Goal: Book appointment/travel/reservation: Book appointment/travel/reservation

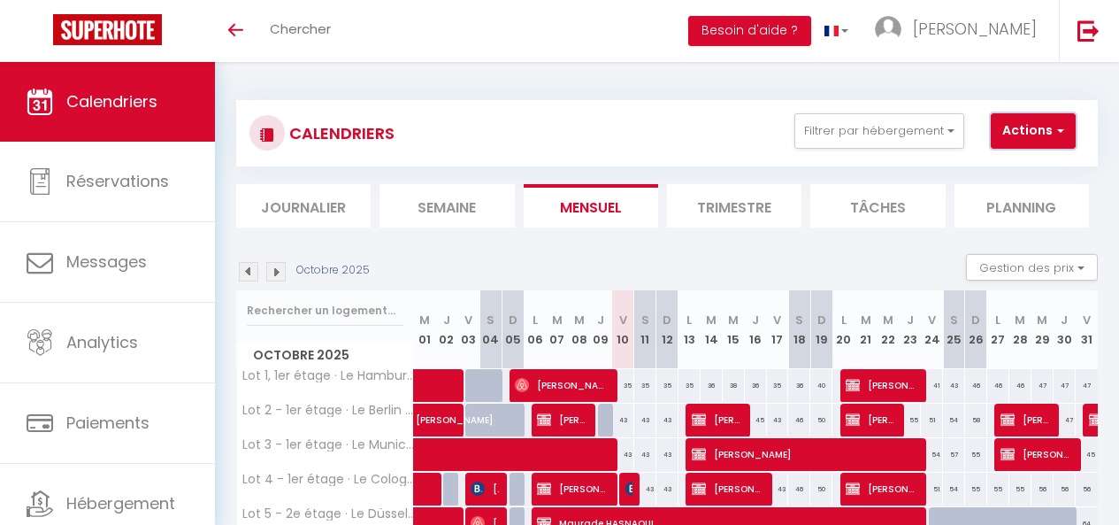
click at [1061, 120] on button "Actions" at bounding box center [1033, 130] width 85 height 35
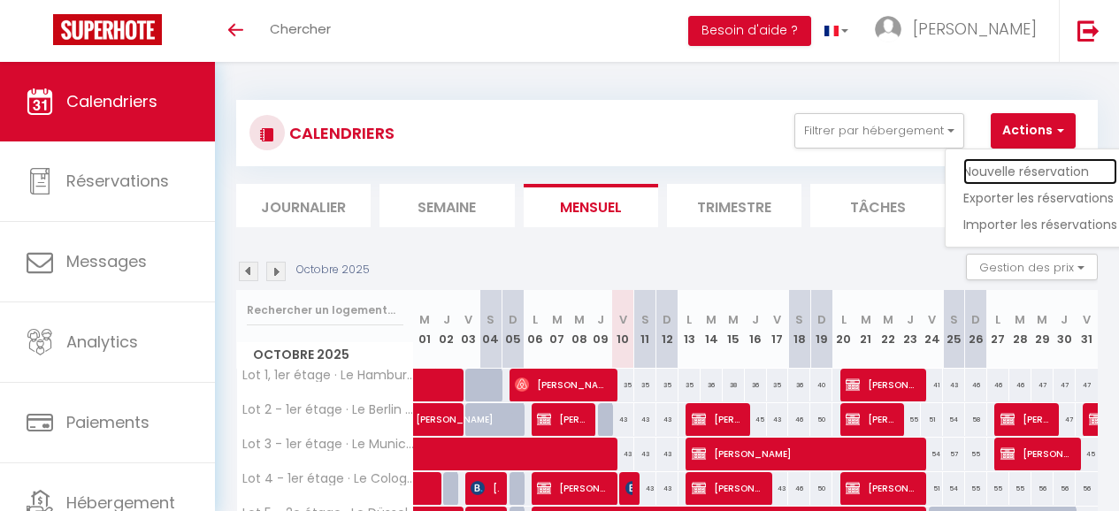
click at [1024, 176] on link "Nouvelle réservation" at bounding box center [1041, 171] width 154 height 27
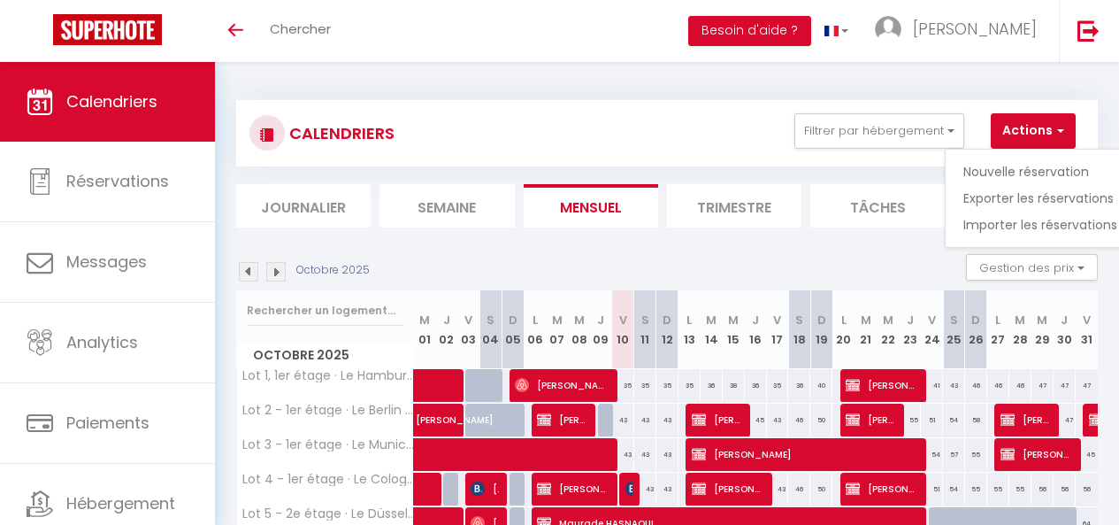
select select
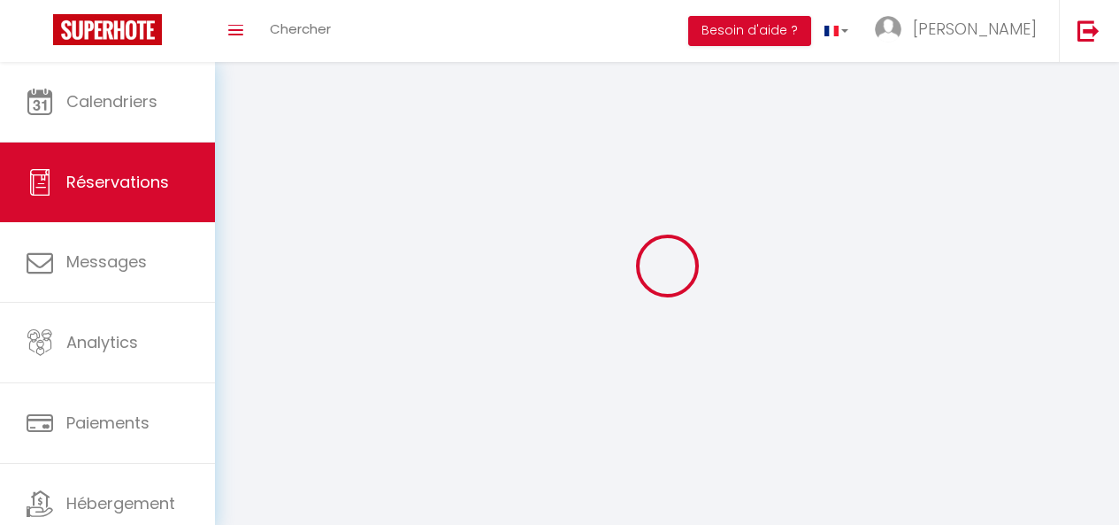
select select
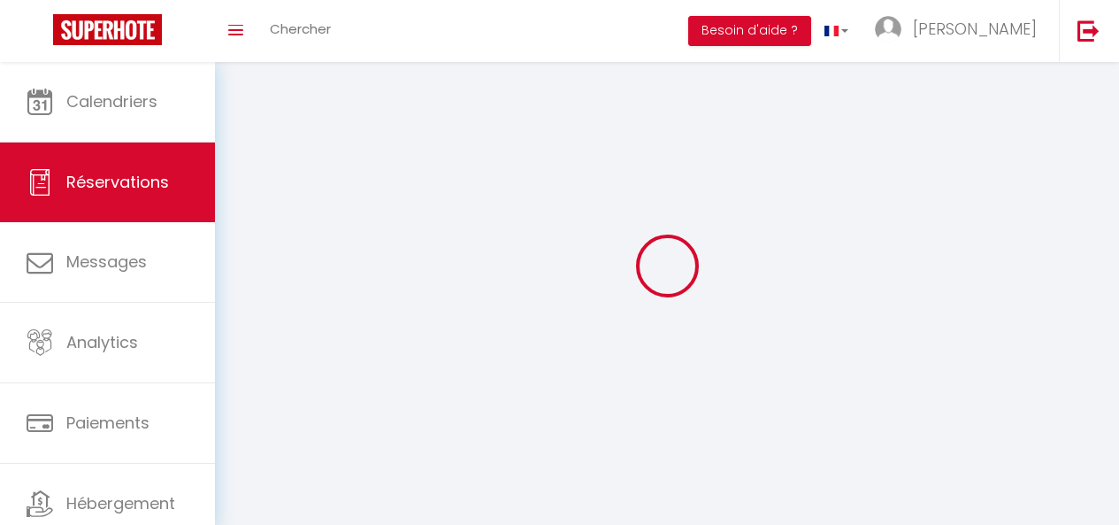
select select
checkbox input "false"
select select
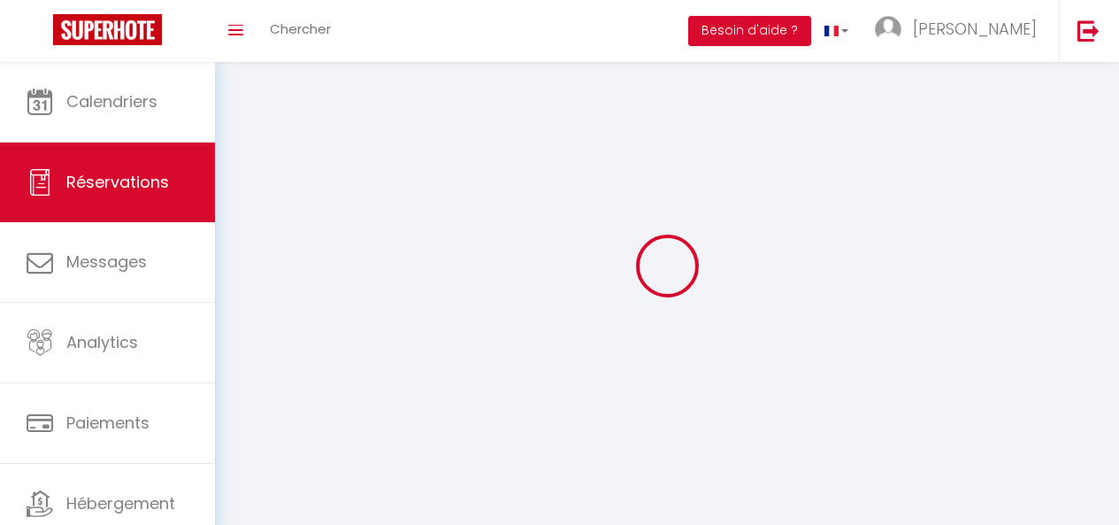
select select
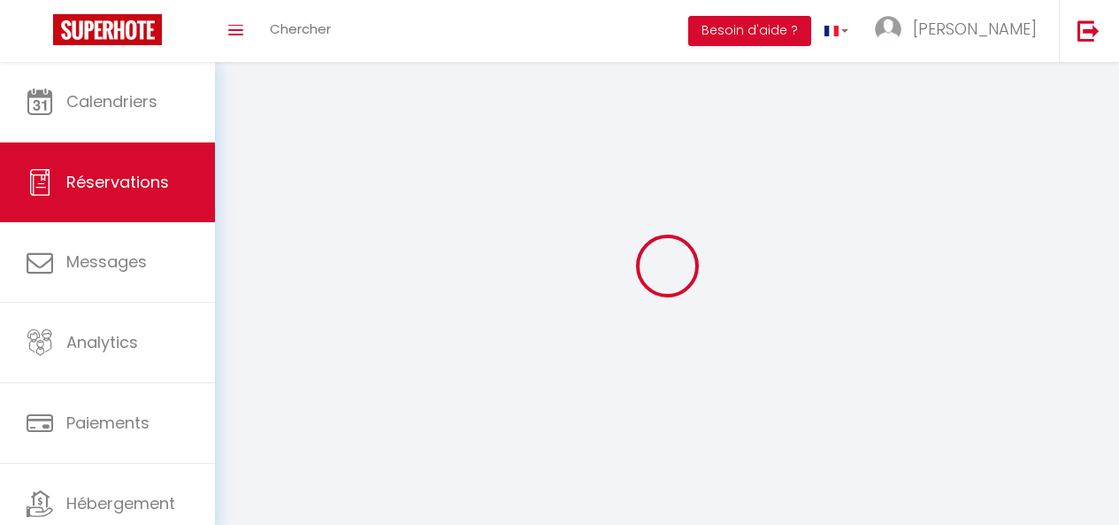
select select
checkbox input "false"
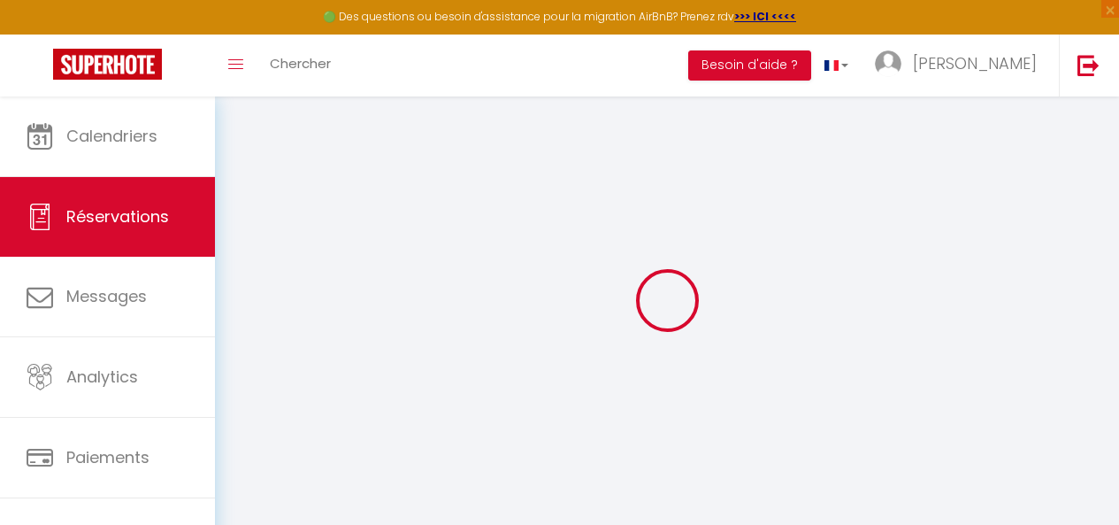
select select
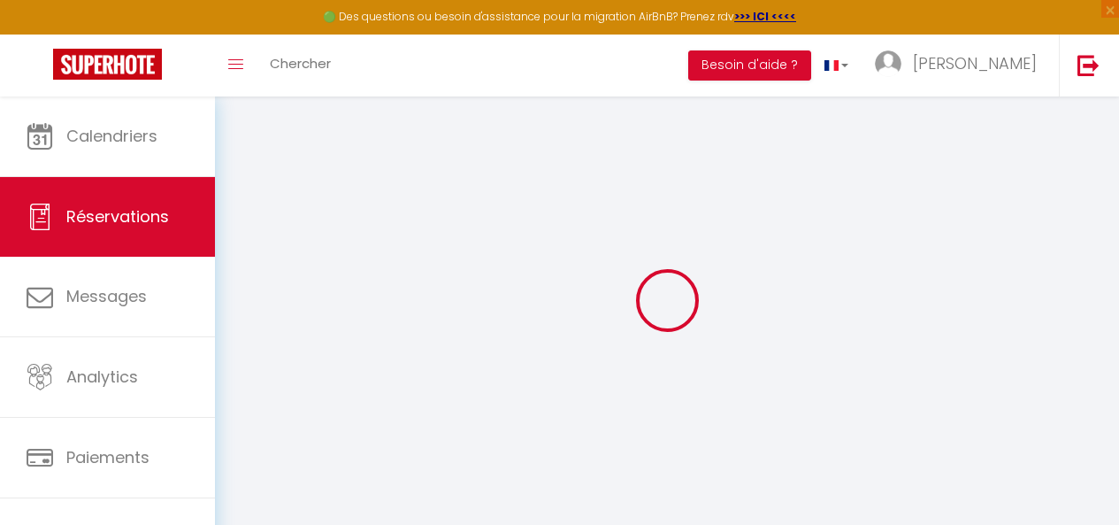
select select
checkbox input "false"
select select
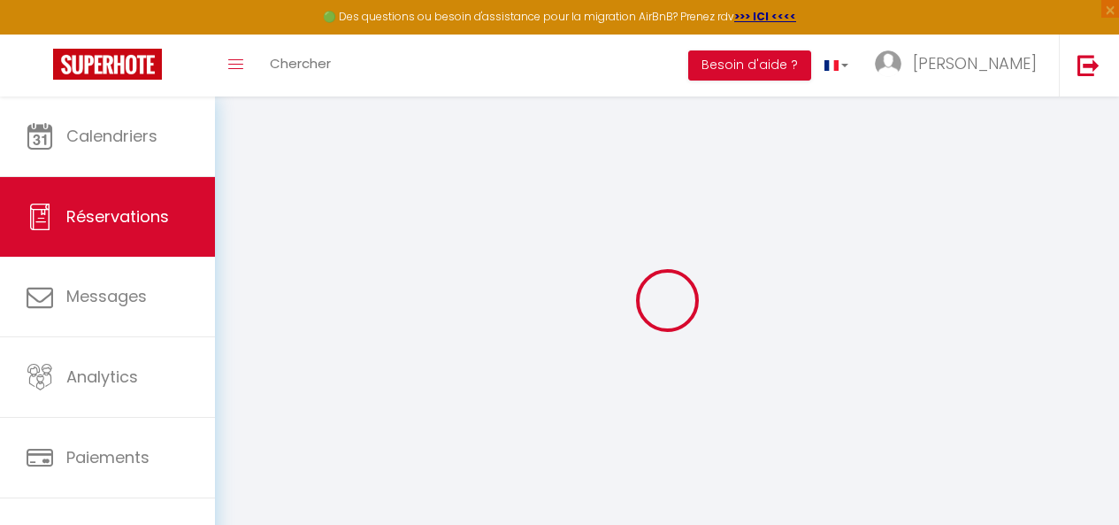
select select
checkbox input "false"
select select
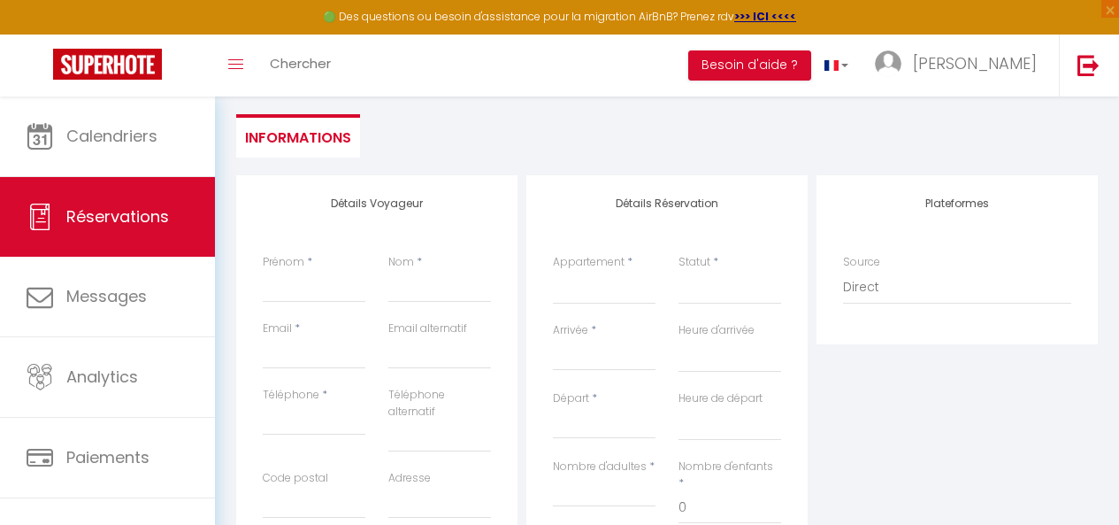
scroll to position [168, 0]
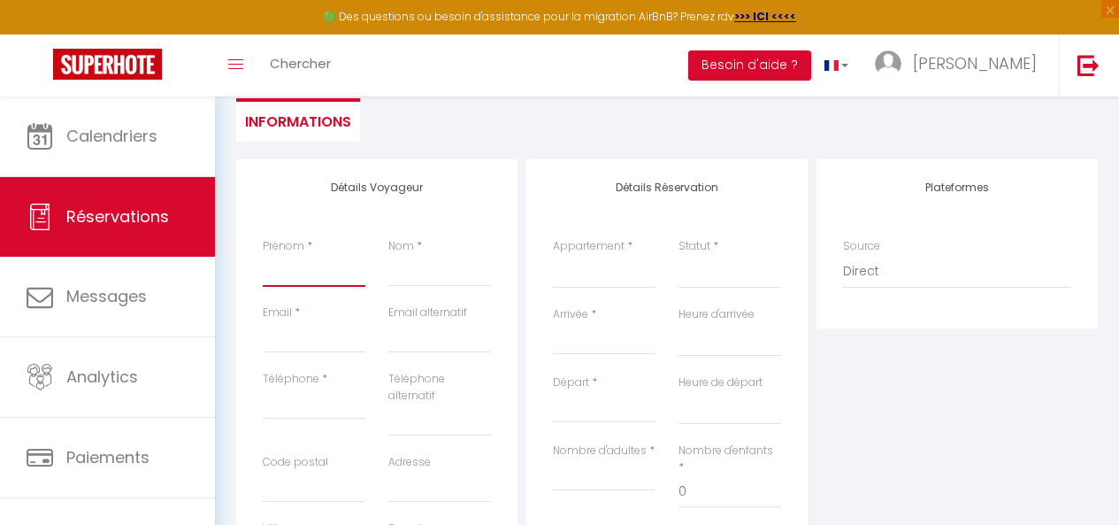
click at [287, 266] on input "Prénom" at bounding box center [314, 271] width 103 height 32
type input "B"
select select
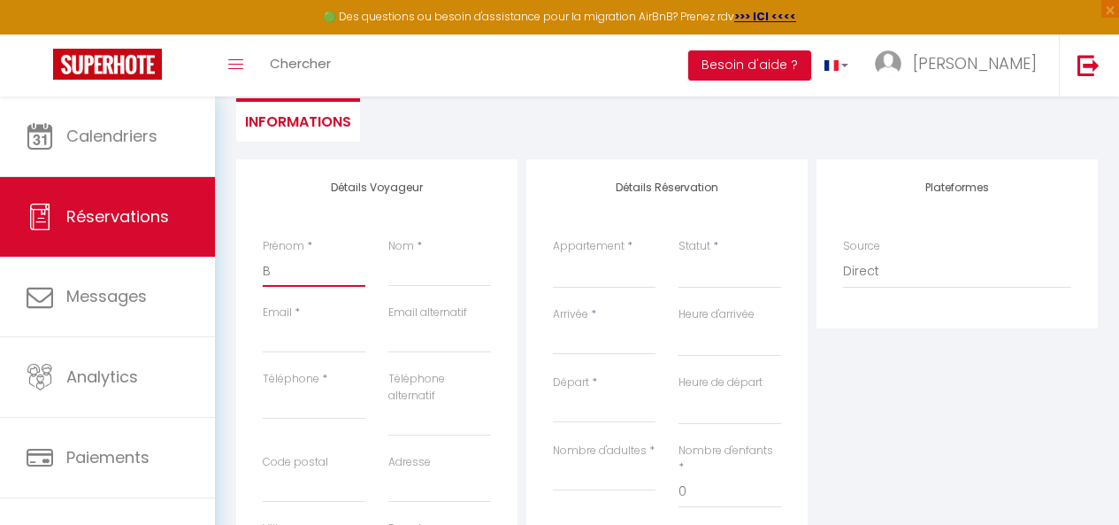
select select
checkbox input "false"
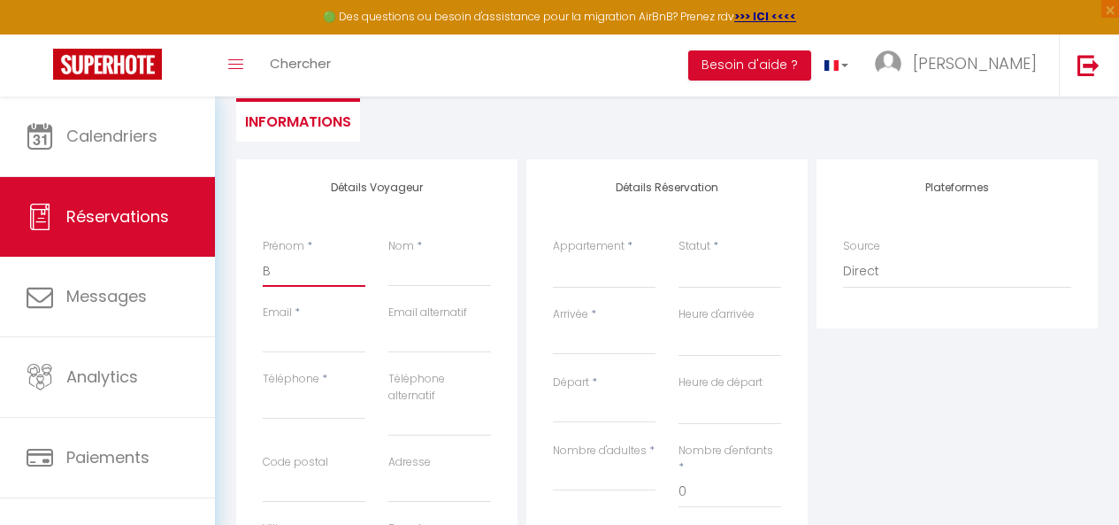
type input "BR"
select select
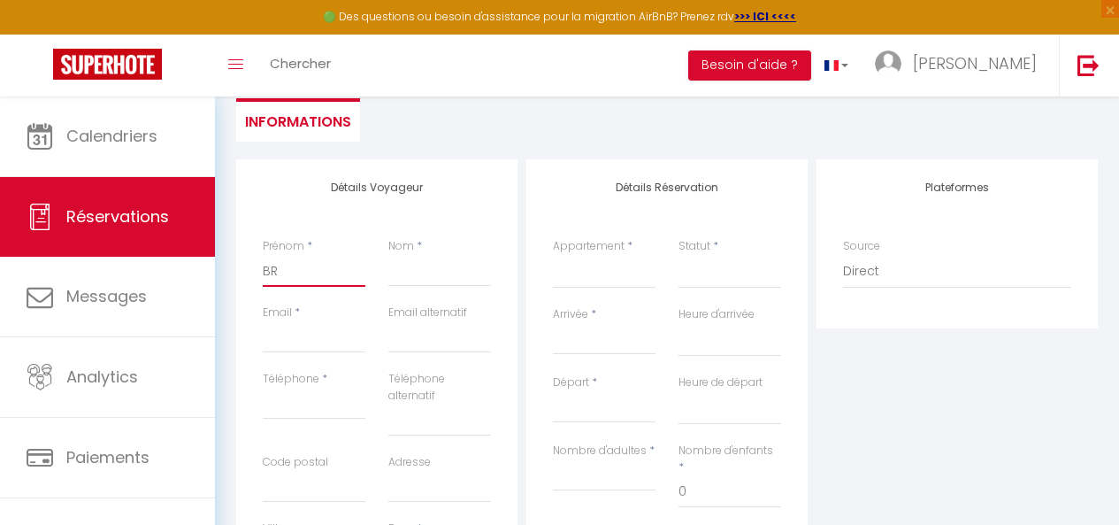
select select
checkbox input "false"
type input "BRA"
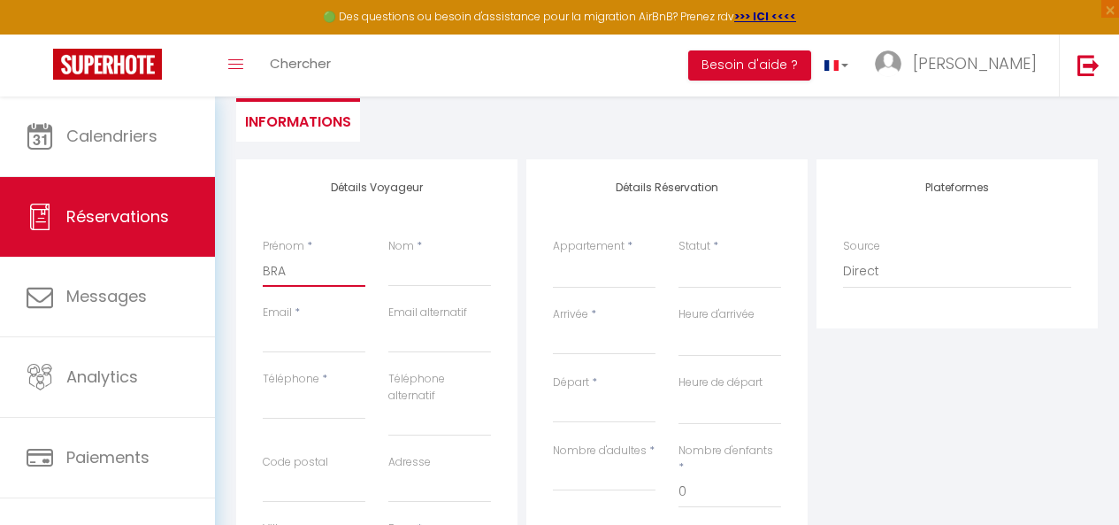
select select
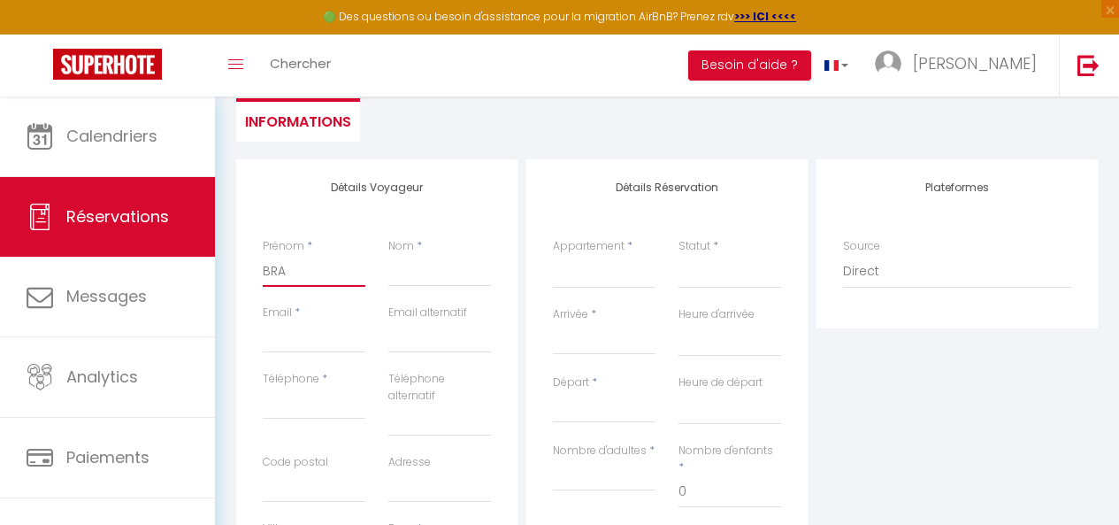
select select
checkbox input "false"
type input "BRAN"
select select
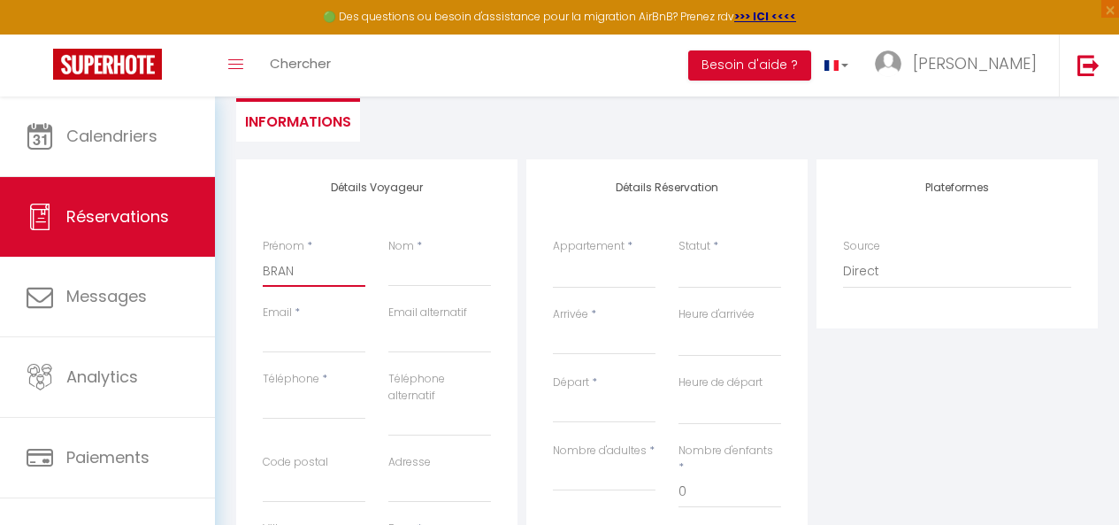
select select
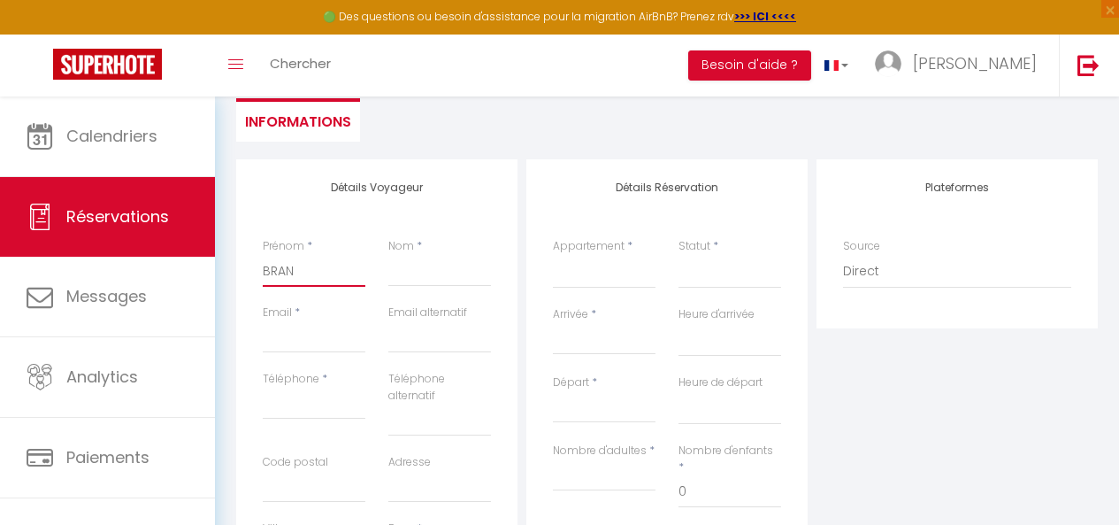
select select
checkbox input "false"
type input "BRAND"
select select
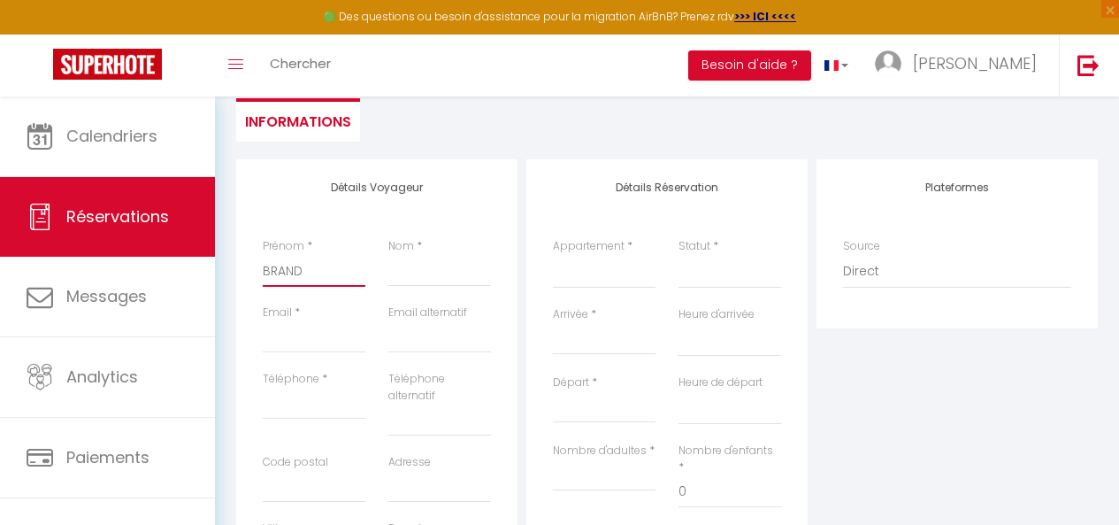
select select
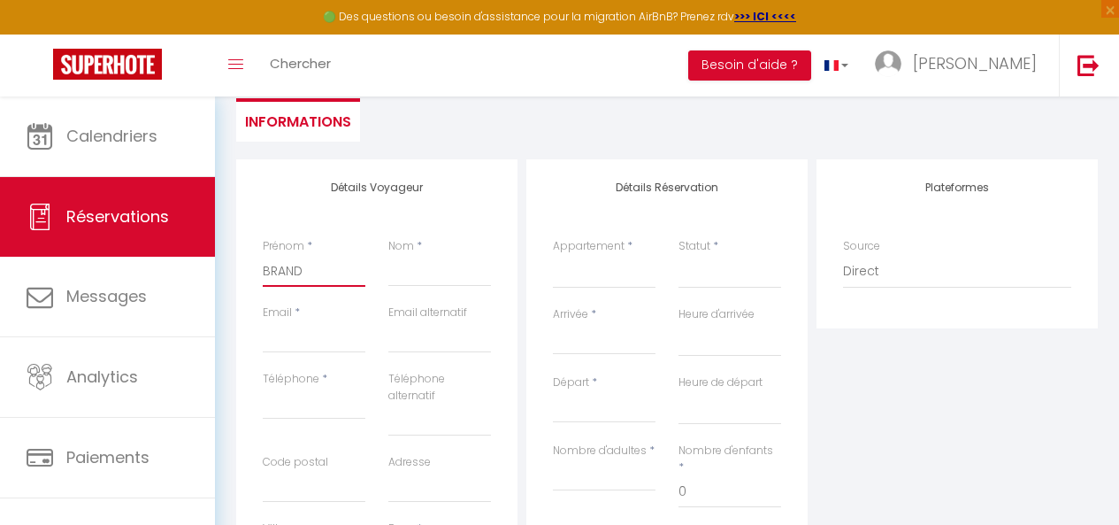
checkbox input "false"
type input "[PERSON_NAME]"
select select
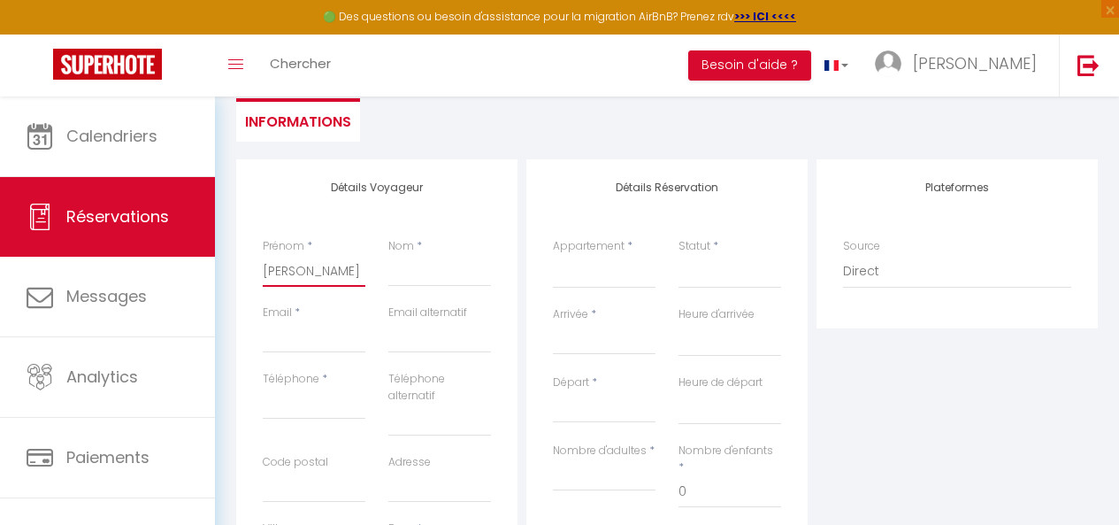
select select
checkbox input "false"
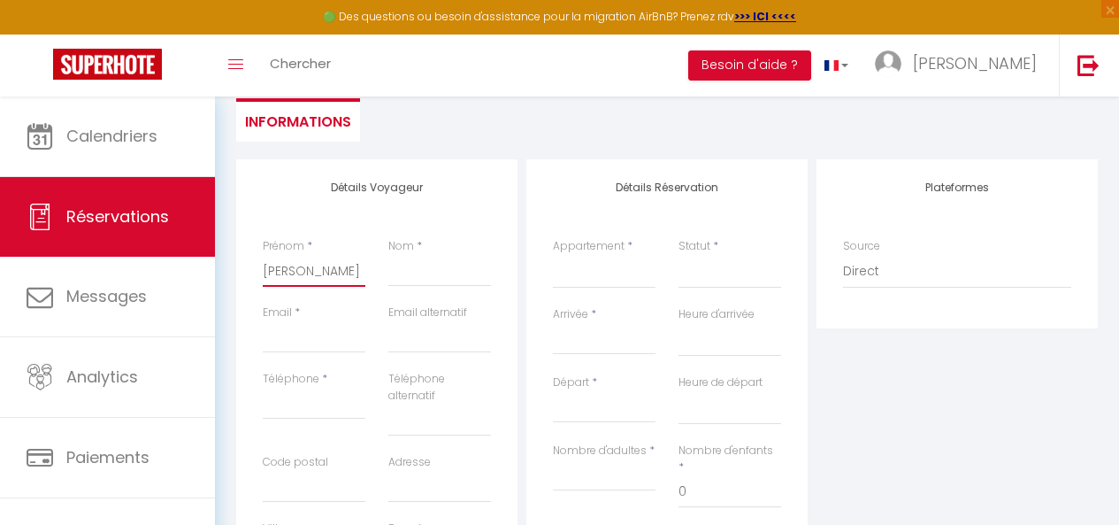
type input "[PERSON_NAME]"
type input "S"
select select
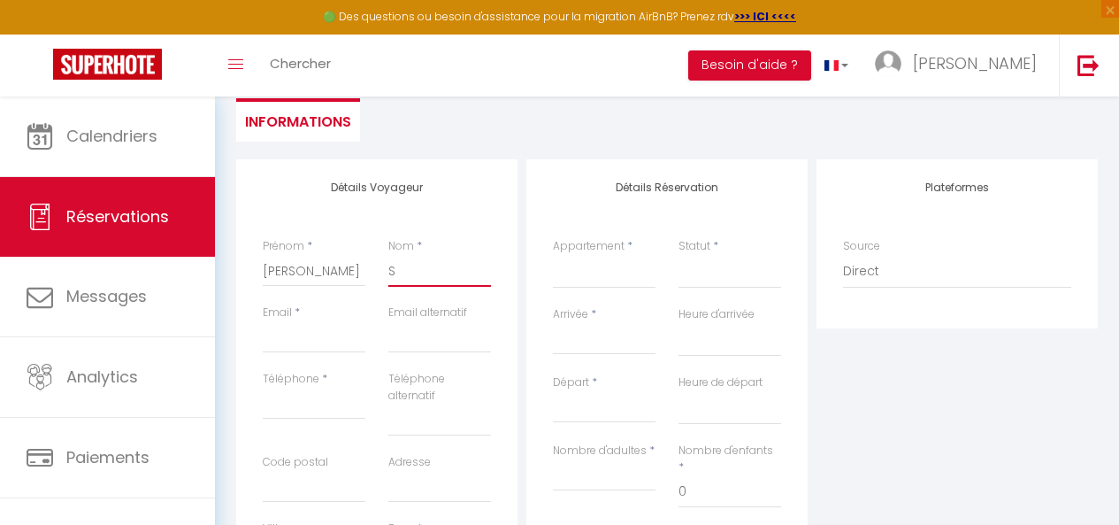
select select
checkbox input "false"
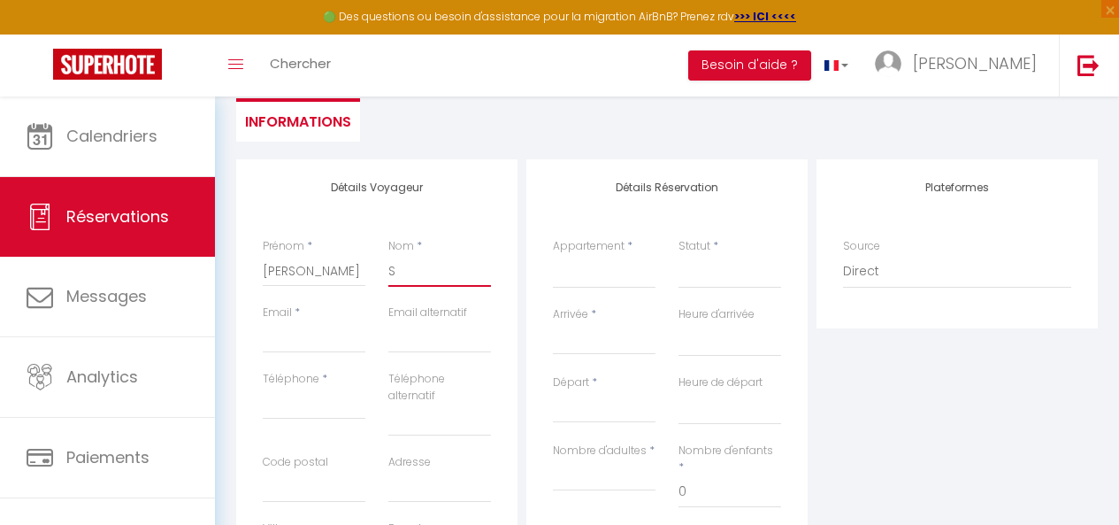
type input "Sa"
select select
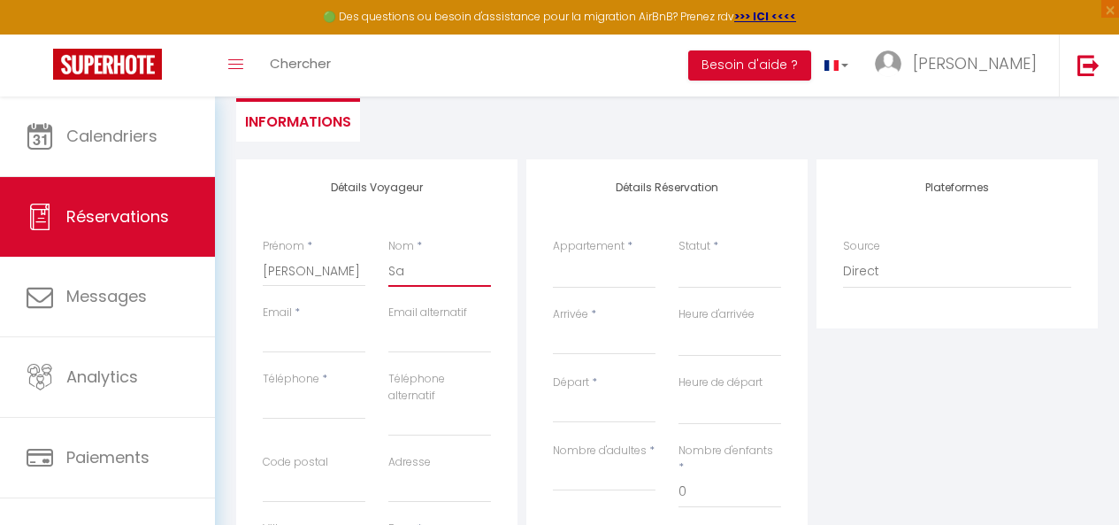
select select
checkbox input "false"
type input "Sav"
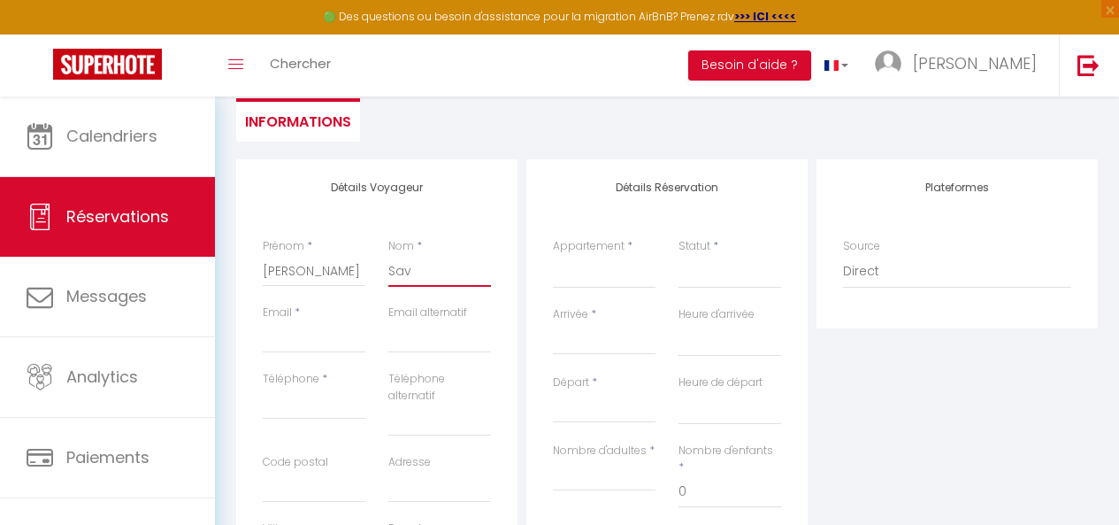
select select
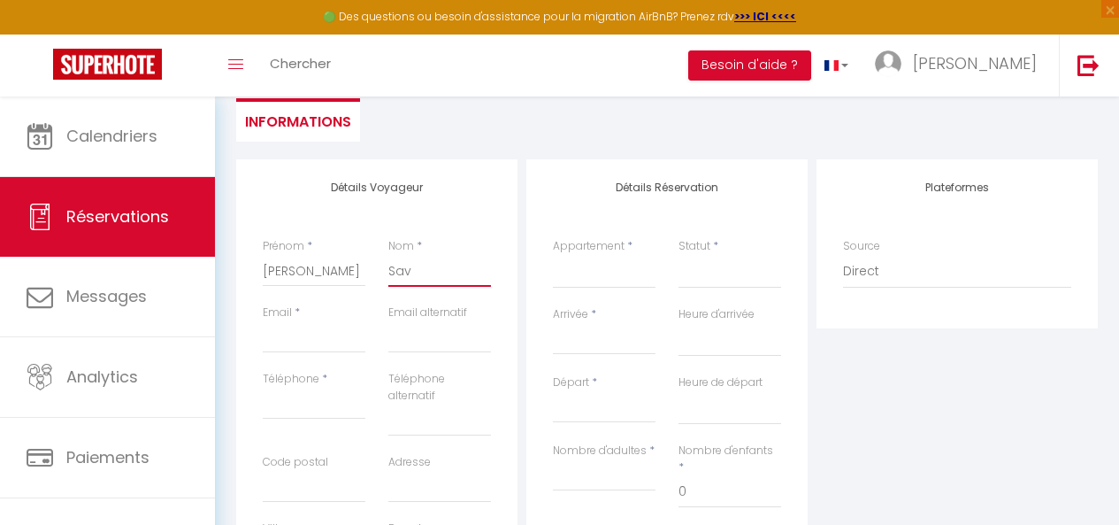
select select
checkbox input "false"
type input "Save"
select select
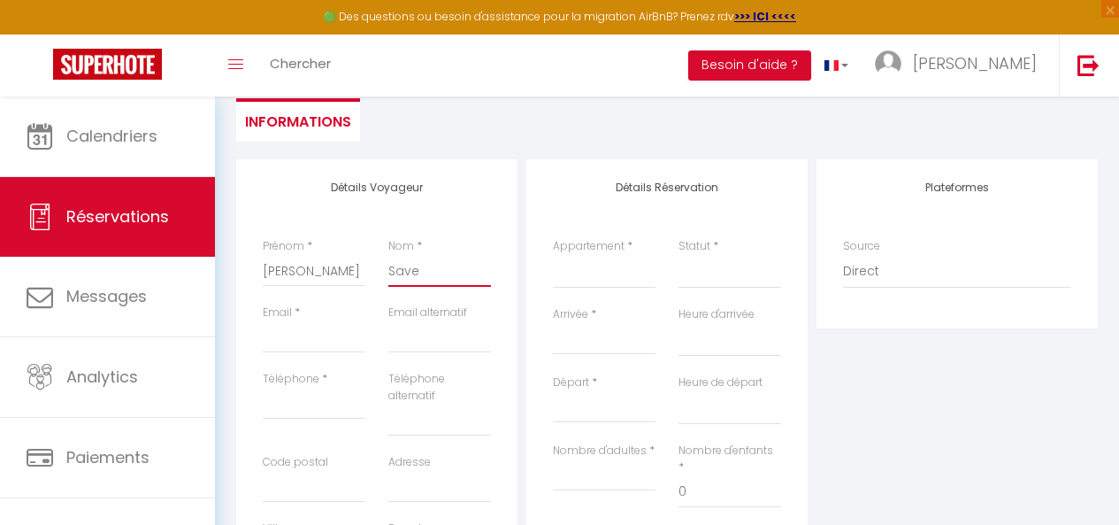
select select
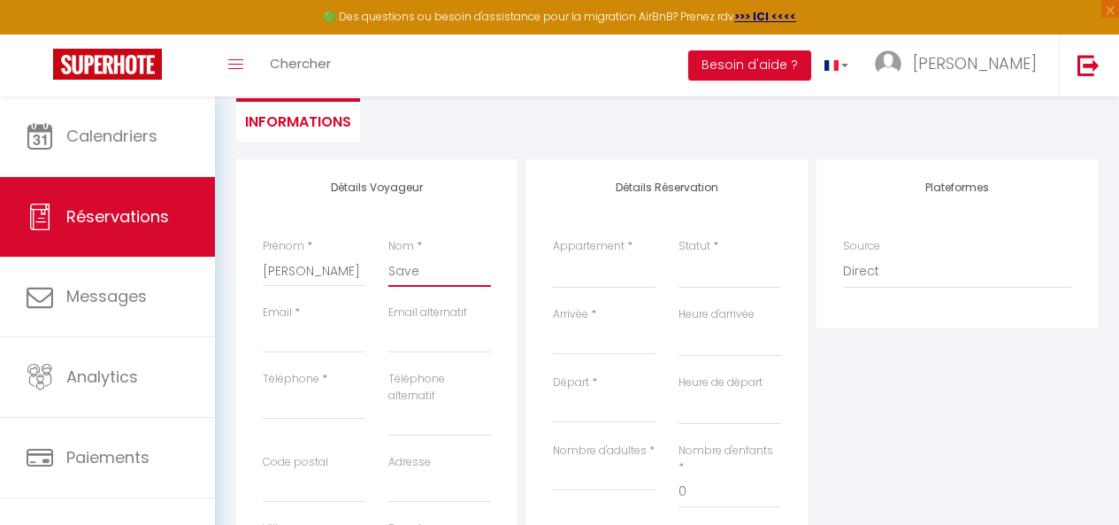
select select
checkbox input "false"
type input "Saver"
select select
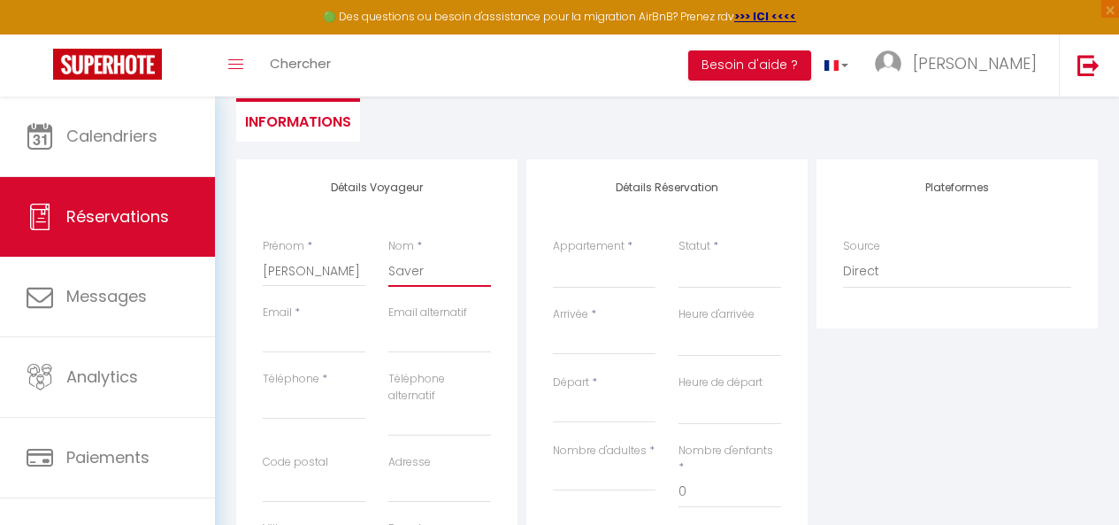
select select
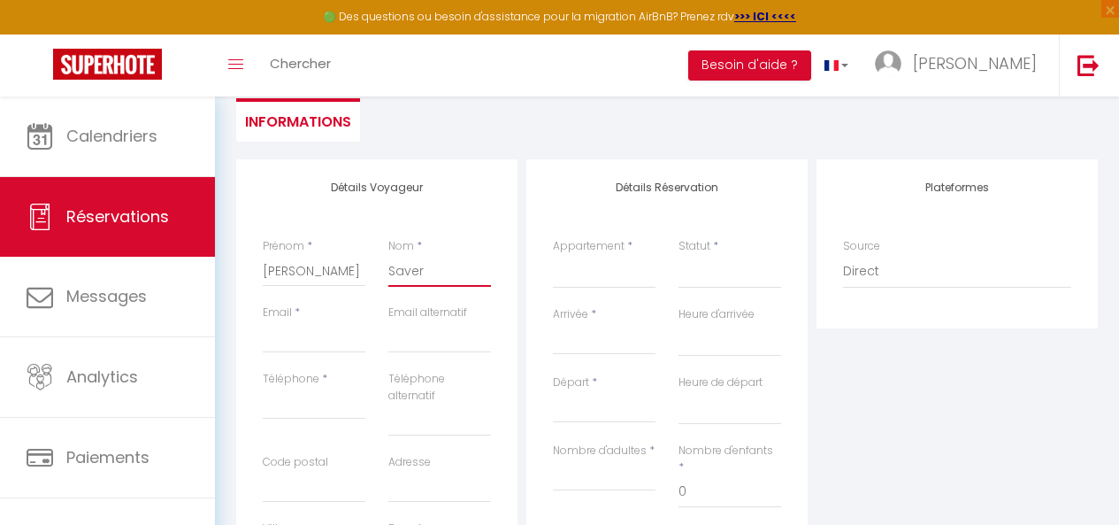
checkbox input "false"
type input "Saveri"
select select
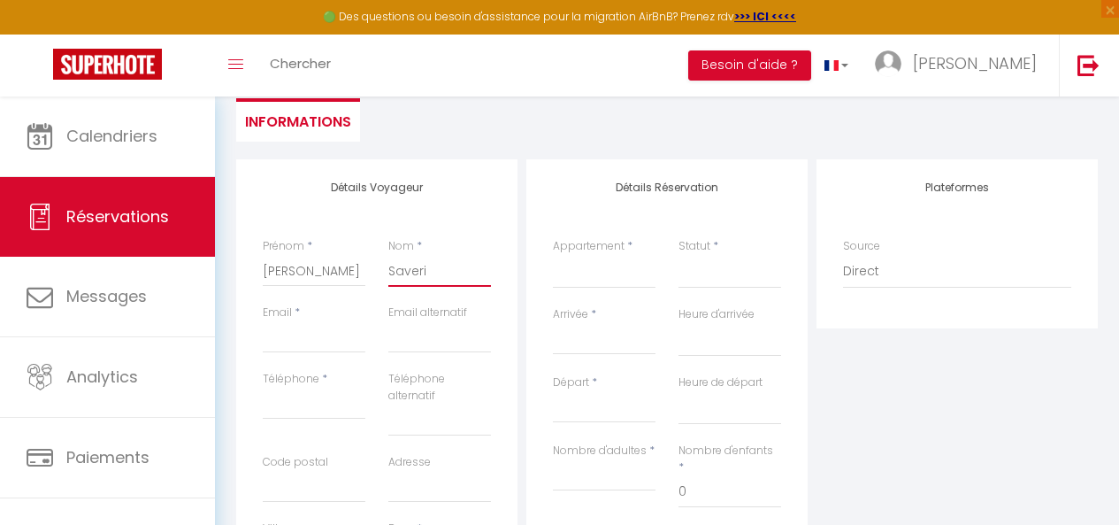
select select
checkbox input "false"
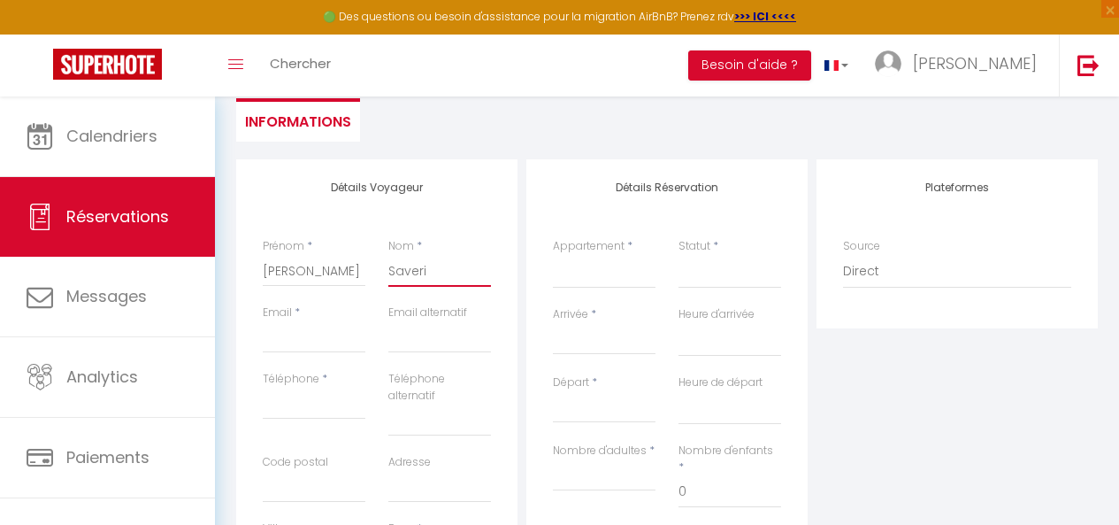
type input "[PERSON_NAME]"
select select
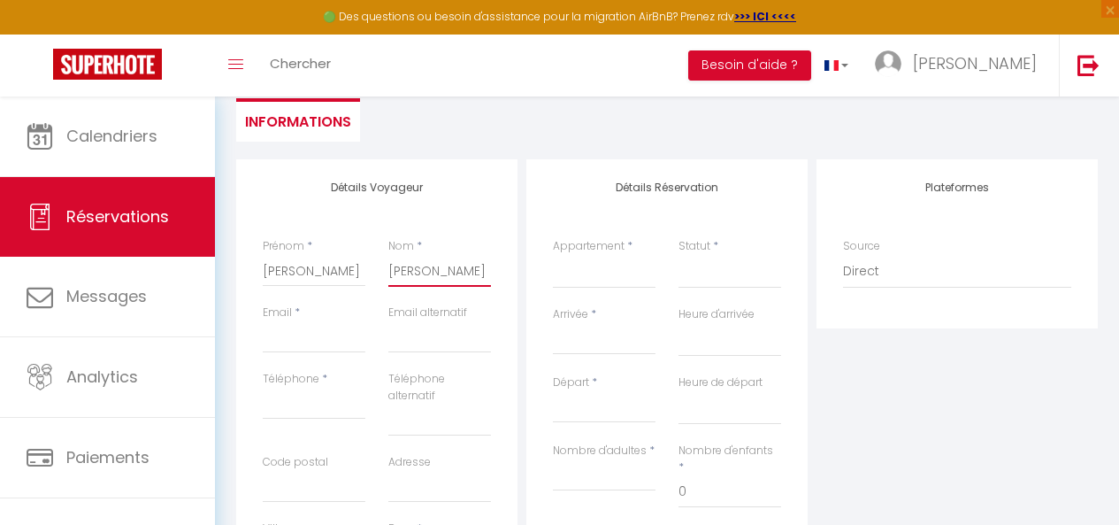
select select
checkbox input "false"
type input "[PERSON_NAME]"
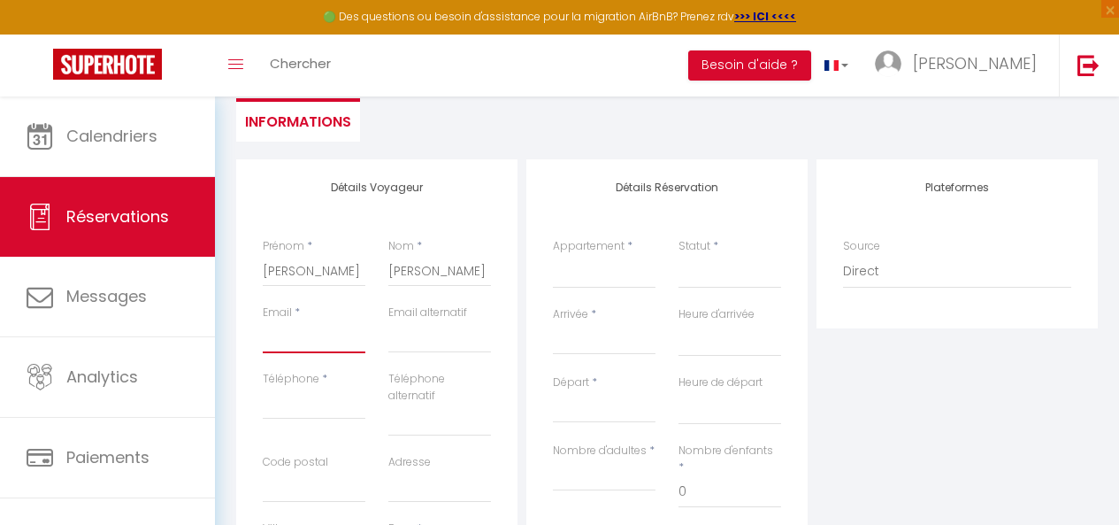
type input "g"
select select
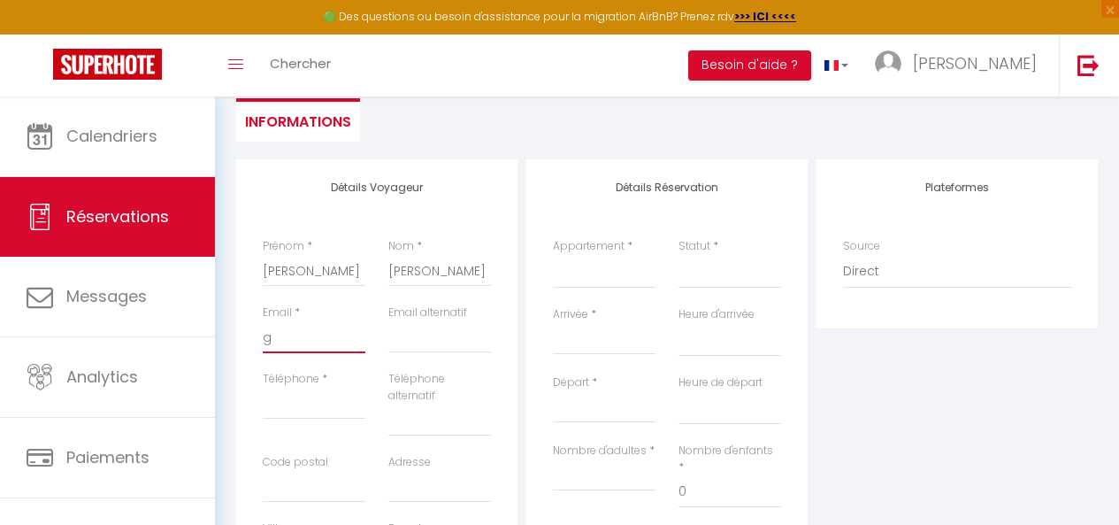
select select
checkbox input "false"
type input "ge"
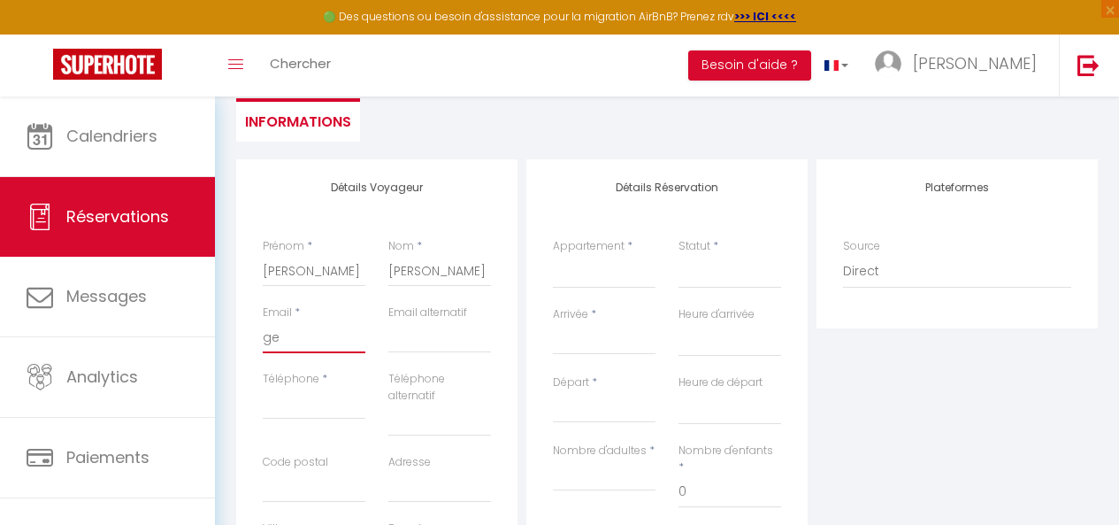
select select
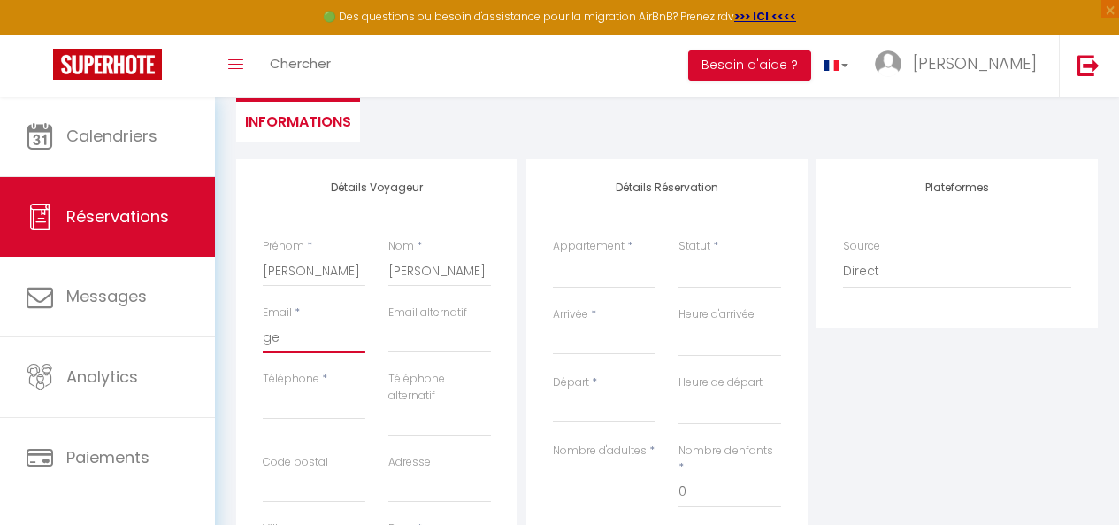
select select
checkbox input "false"
type input "ger"
select select
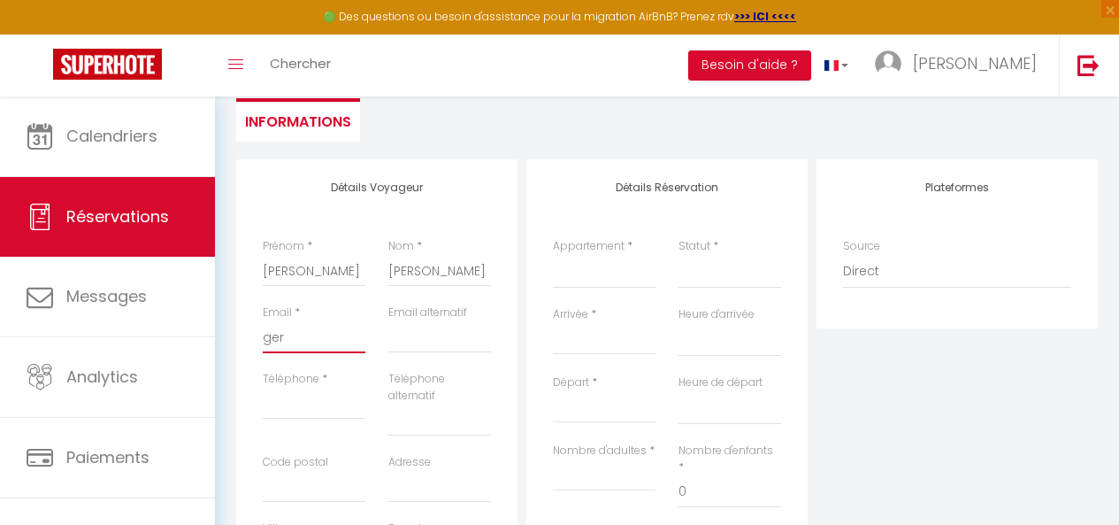
select select
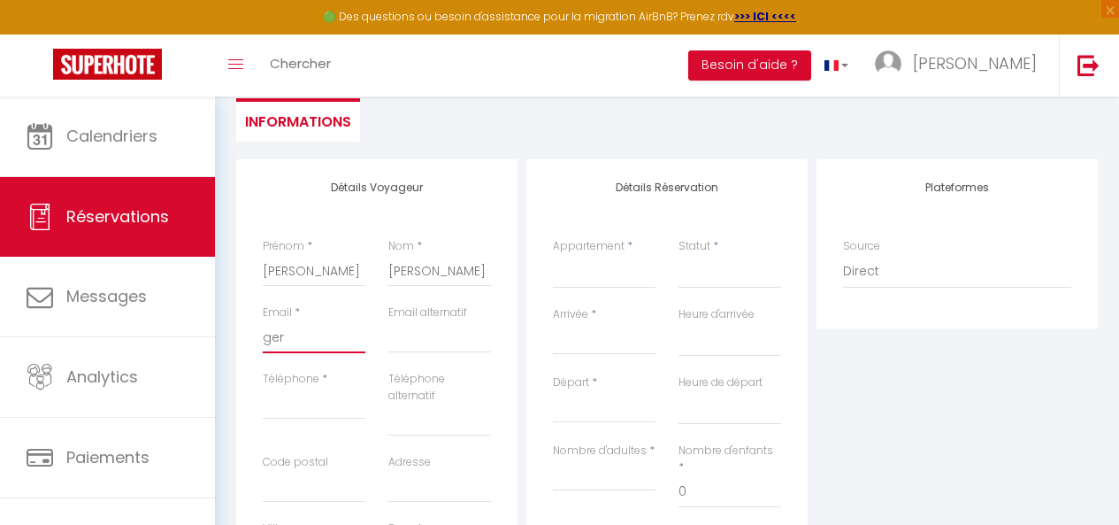
select select
checkbox input "false"
type input "gerb"
select select
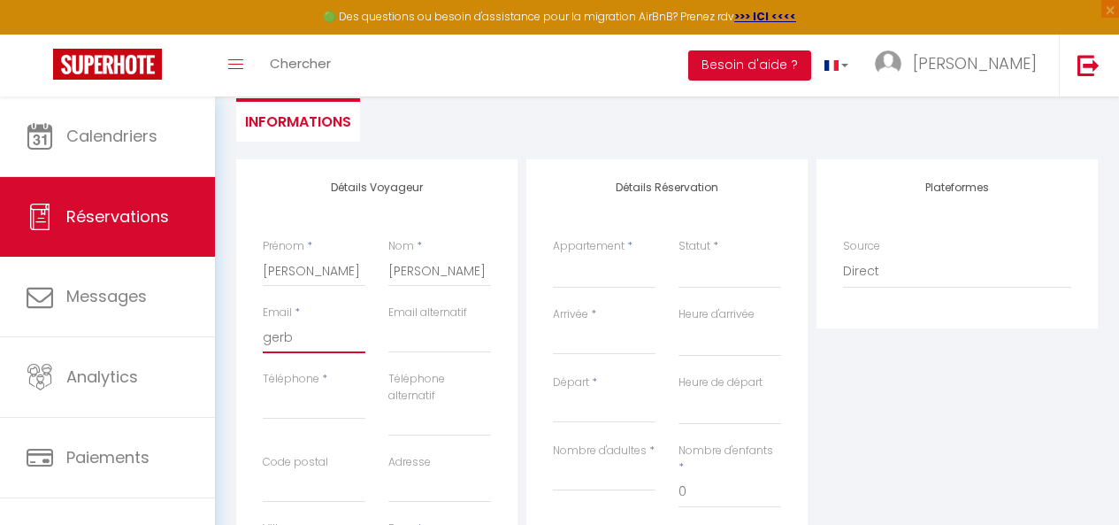
select select
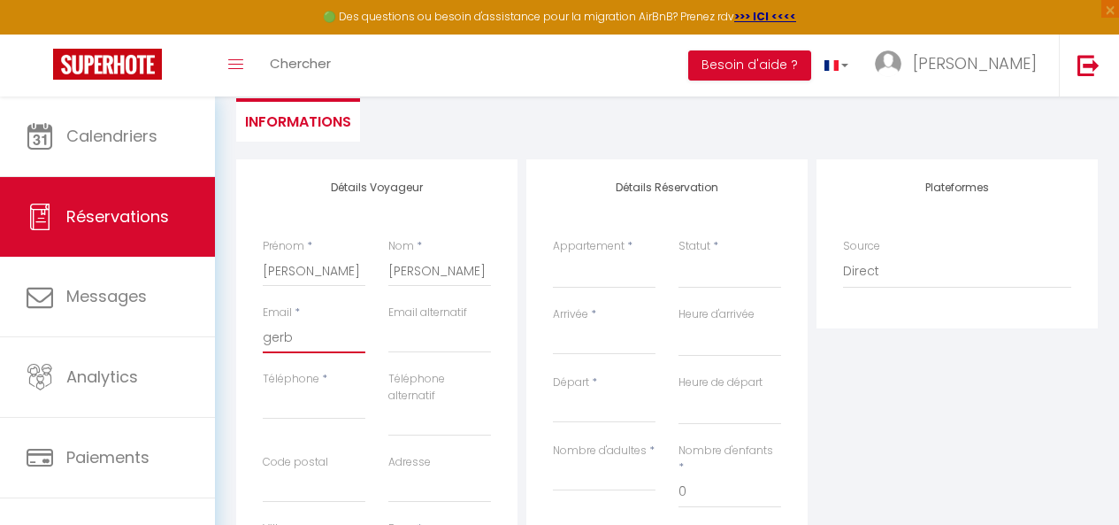
checkbox input "false"
type input "gerbe"
select select
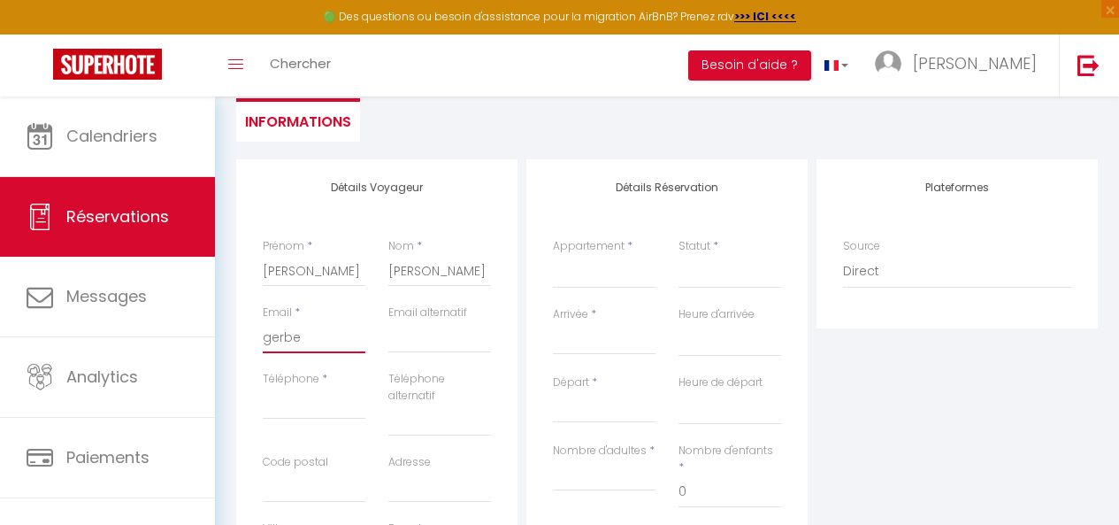
select select
checkbox input "false"
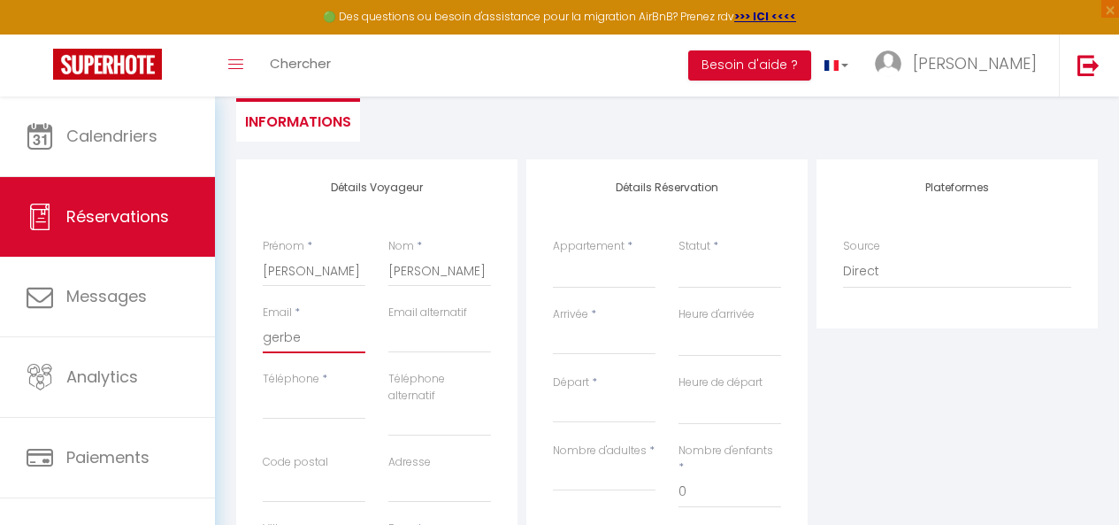
type input "gerber"
click at [293, 411] on input "Téléphone" at bounding box center [314, 404] width 103 height 32
click at [295, 404] on input "0632322945" at bounding box center [314, 404] width 103 height 32
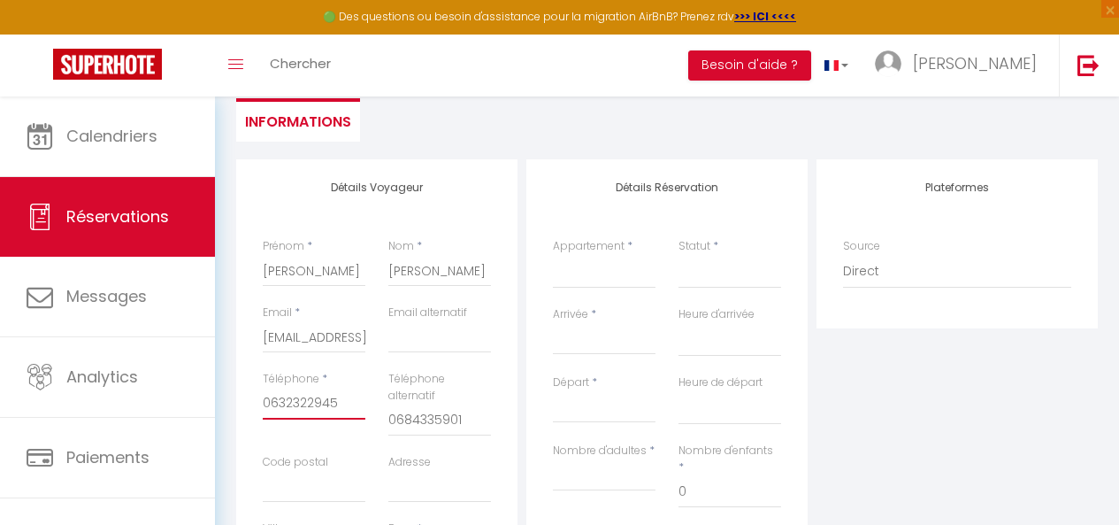
scroll to position [269, 0]
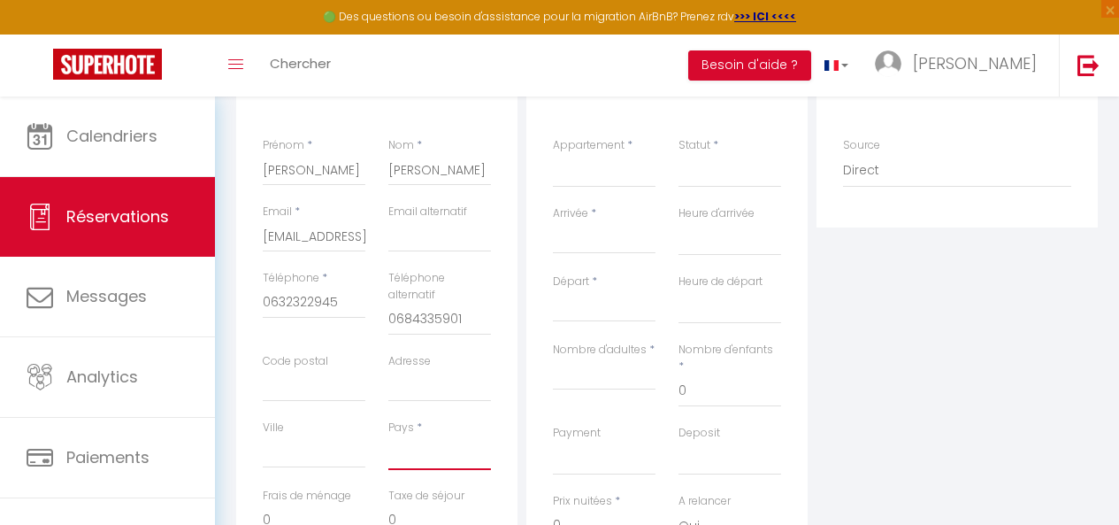
click at [448, 460] on select "[GEOGRAPHIC_DATA] [GEOGRAPHIC_DATA] [GEOGRAPHIC_DATA] [GEOGRAPHIC_DATA] [GEOGRA…" at bounding box center [439, 453] width 103 height 34
click at [388, 436] on select "[GEOGRAPHIC_DATA] [GEOGRAPHIC_DATA] [GEOGRAPHIC_DATA] [GEOGRAPHIC_DATA] [GEOGRA…" at bounding box center [439, 453] width 103 height 34
click at [614, 177] on select "Lot 1, 1er étage · Le Hamburg - "Les appartements de l'olivier" Lot 2 - 1er éta…" at bounding box center [604, 171] width 103 height 34
click at [553, 154] on select "Lot 1, 1er étage · Le Hamburg - "Les appartements de l'olivier" Lot 2 - 1er éta…" at bounding box center [604, 171] width 103 height 34
click at [692, 176] on select "Confirmé Non Confirmé [PERSON_NAME] par le voyageur No Show Request" at bounding box center [730, 171] width 103 height 34
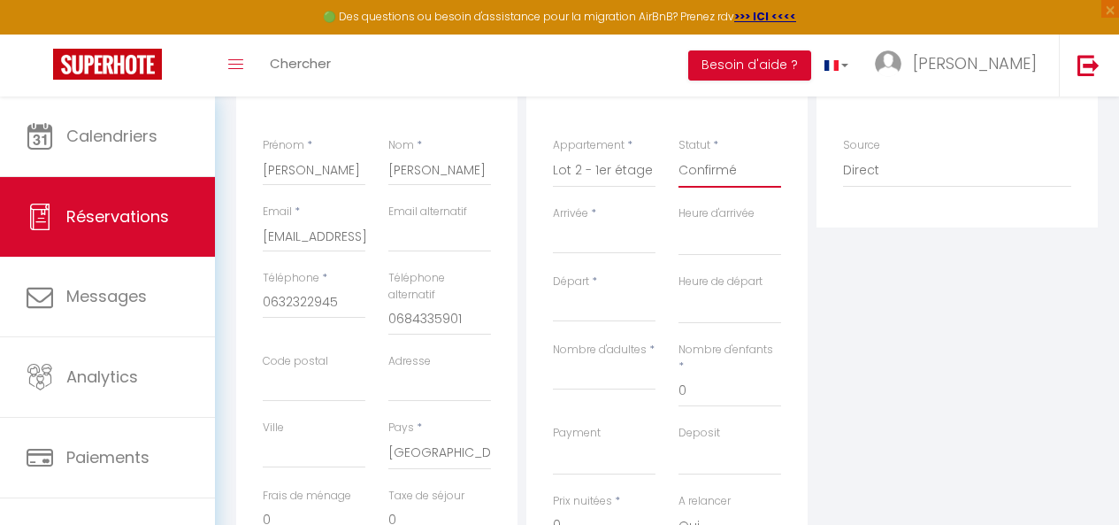
click at [679, 154] on select "Confirmé Non Confirmé [PERSON_NAME] par le voyageur No Show Request" at bounding box center [730, 171] width 103 height 34
click at [616, 245] on input "Arrivée" at bounding box center [604, 239] width 103 height 23
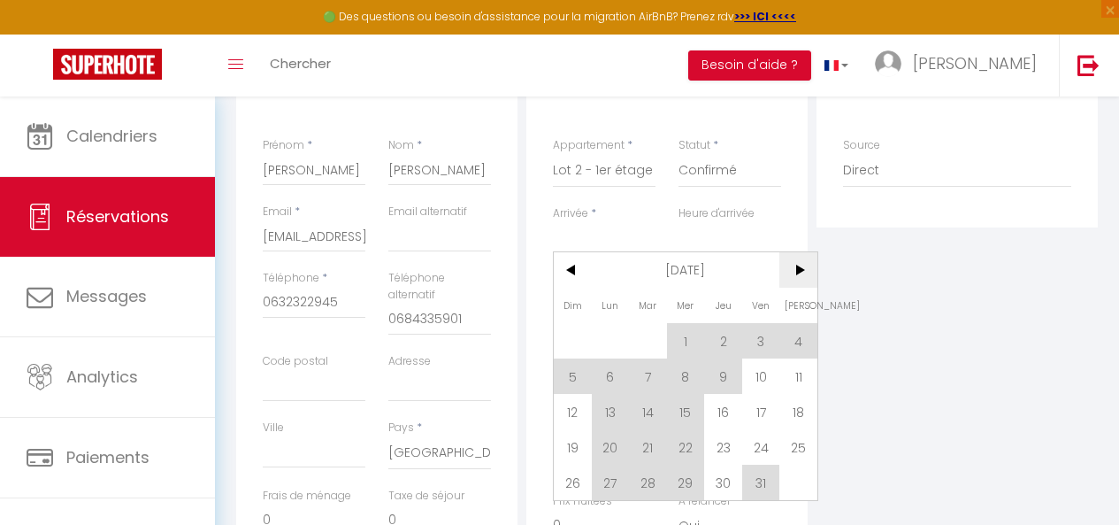
click at [794, 273] on span ">" at bounding box center [799, 269] width 38 height 35
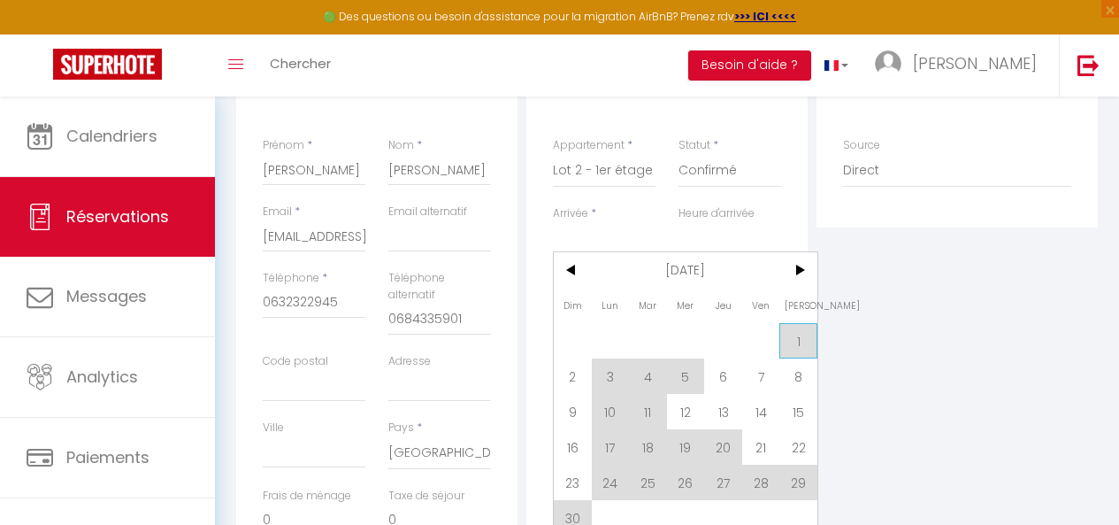
click at [799, 341] on span "1" at bounding box center [799, 340] width 38 height 35
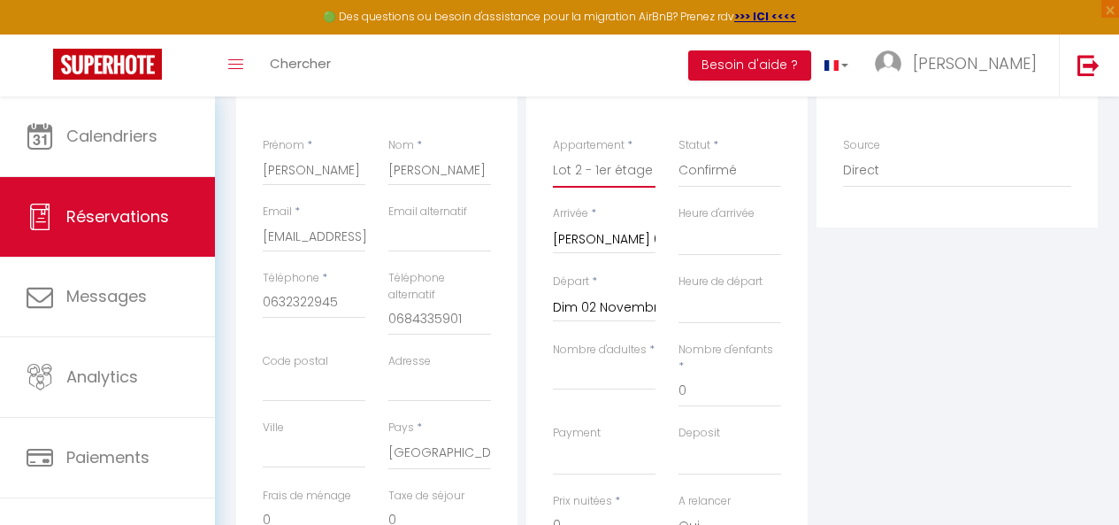
click at [607, 178] on select "Lot 1, 1er étage · Le Hamburg - "Les appartements de l'olivier" Lot 2 - 1er éta…" at bounding box center [604, 171] width 103 height 34
click at [553, 154] on select "Lot 1, 1er étage · Le Hamburg - "Les appartements de l'olivier" Lot 2 - 1er éta…" at bounding box center [604, 171] width 103 height 34
click at [595, 181] on select "Lot 1, 1er étage · Le Hamburg - "Les appartements de l'olivier" Lot 2 - 1er éta…" at bounding box center [604, 171] width 103 height 34
click at [601, 164] on select "Lot 1, 1er étage · Le Hamburg - "Les appartements de l'olivier" Lot 2 - 1er éta…" at bounding box center [604, 171] width 103 height 34
click at [589, 170] on select "Lot 1, 1er étage · Le Hamburg - "Les appartements de l'olivier" Lot 2 - 1er éta…" at bounding box center [604, 171] width 103 height 34
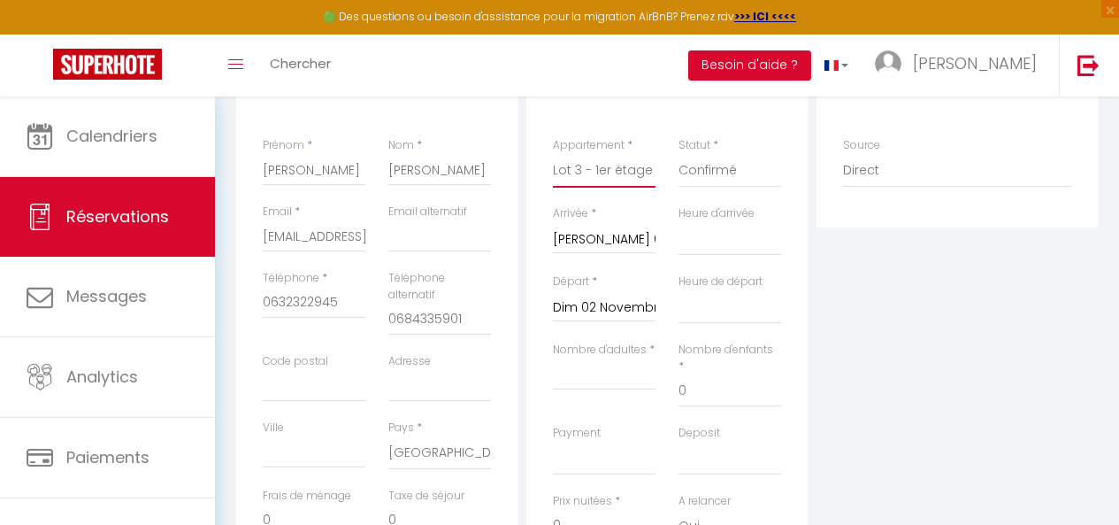
click at [553, 154] on select "Lot 1, 1er étage · Le Hamburg - "Les appartements de l'olivier" Lot 2 - 1er éta…" at bounding box center [604, 171] width 103 height 34
click at [725, 250] on select "00:00 00:30 01:00 01:30 02:00 02:30 03:00 03:30 04:00 04:30 05:00 05:30 06:00 0…" at bounding box center [730, 239] width 103 height 34
click at [706, 242] on select "00:00 00:30 01:00 01:30 02:00 02:30 03:00 03:30 04:00 04:30 05:00 05:30 06:00 0…" at bounding box center [730, 239] width 103 height 34
click at [679, 222] on select "00:00 00:30 01:00 01:30 02:00 02:30 03:00 03:30 04:00 04:30 05:00 05:30 06:00 0…" at bounding box center [730, 239] width 103 height 34
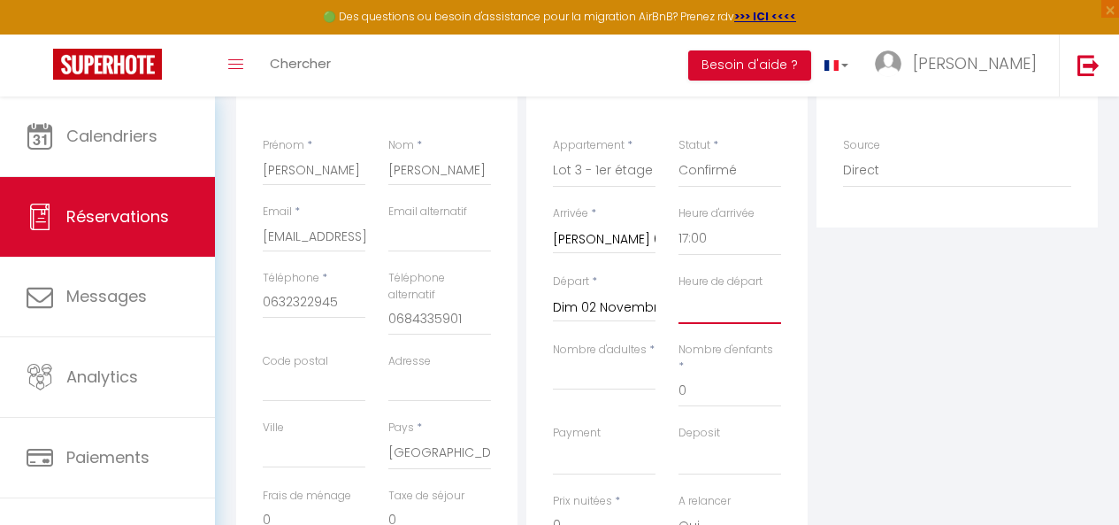
click at [705, 320] on select "00:00 00:30 01:00 01:30 02:00 02:30 03:00 03:30 04:00 04:30 05:00 05:30 06:00 0…" at bounding box center [730, 307] width 103 height 34
click at [679, 290] on select "00:00 00:30 01:00 01:30 02:00 02:30 03:00 03:30 04:00 04:30 05:00 05:30 06:00 0…" at bounding box center [730, 307] width 103 height 34
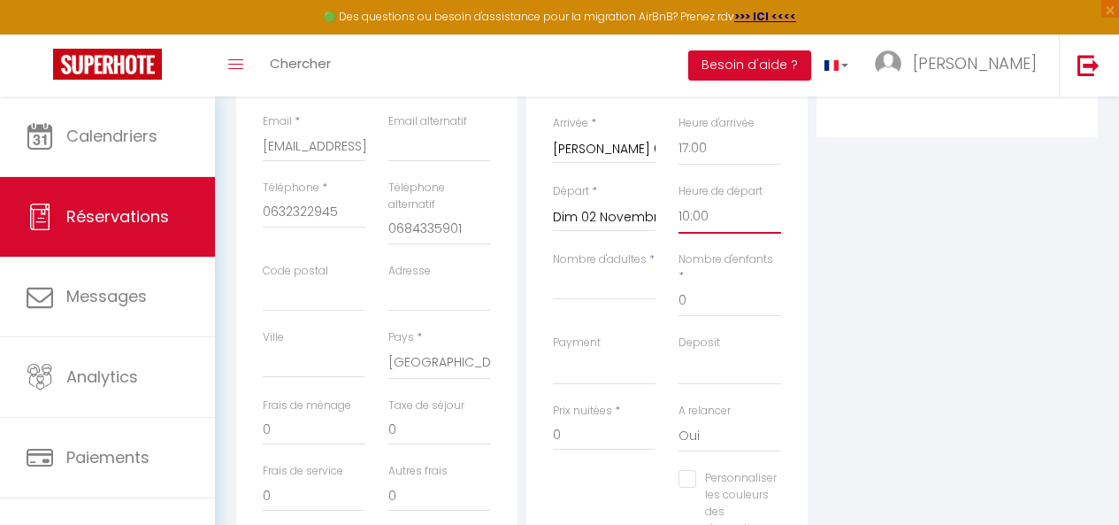
scroll to position [362, 0]
click at [588, 275] on input "Nombre d'adultes" at bounding box center [604, 281] width 103 height 32
click at [596, 349] on select "OK KO" at bounding box center [604, 366] width 103 height 34
click at [553, 349] on select "OK KO" at bounding box center [604, 366] width 103 height 34
click at [707, 365] on div "Deposit OK KO" at bounding box center [730, 366] width 126 height 68
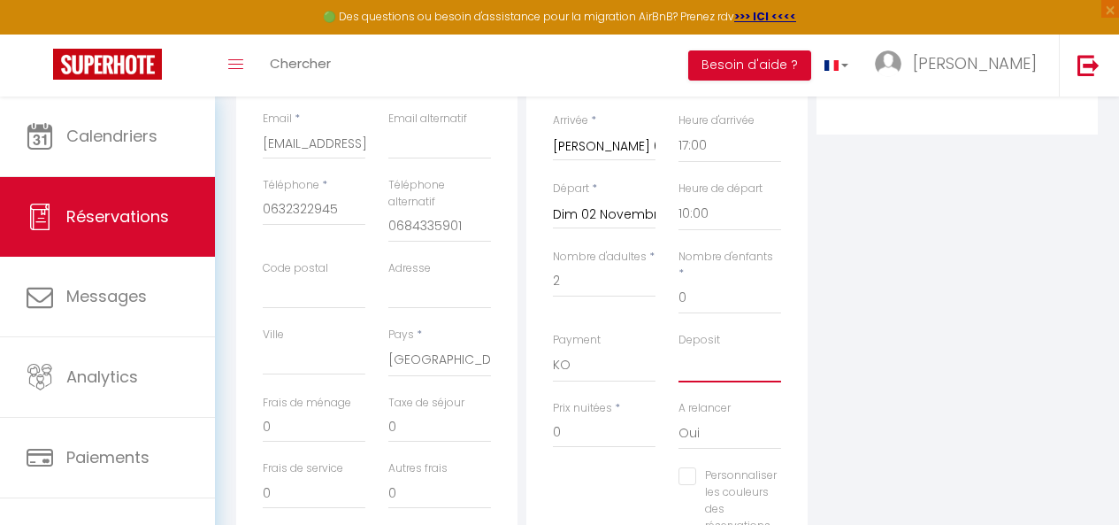
click at [702, 364] on select "OK KO" at bounding box center [730, 366] width 103 height 34
click at [679, 349] on select "OK KO" at bounding box center [730, 366] width 103 height 34
click at [590, 419] on input "0" at bounding box center [604, 432] width 103 height 32
click at [321, 427] on input "0" at bounding box center [314, 427] width 103 height 32
click at [591, 488] on div "Personnaliser les couleurs des réservations #D7092E" at bounding box center [667, 509] width 251 height 84
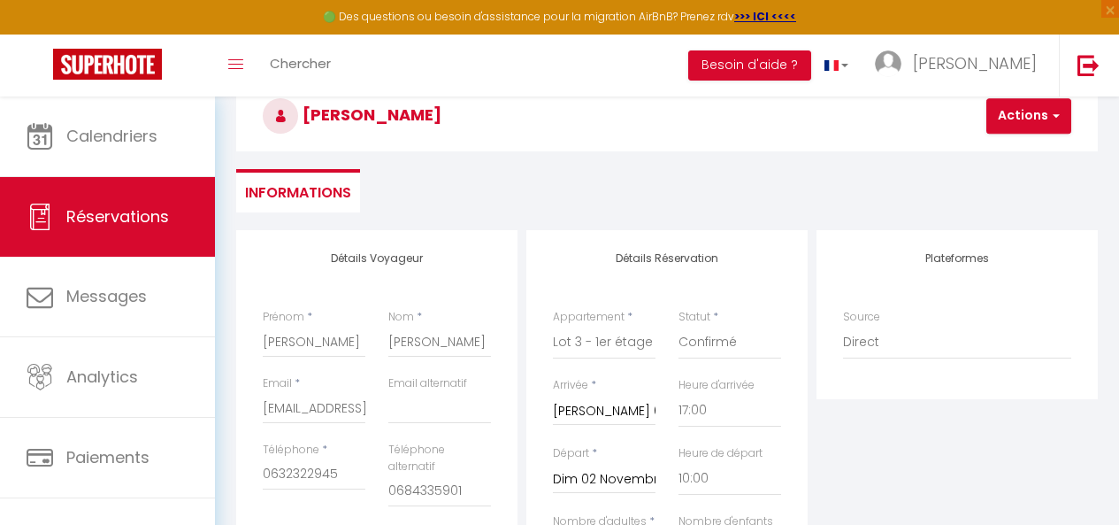
scroll to position [0, 0]
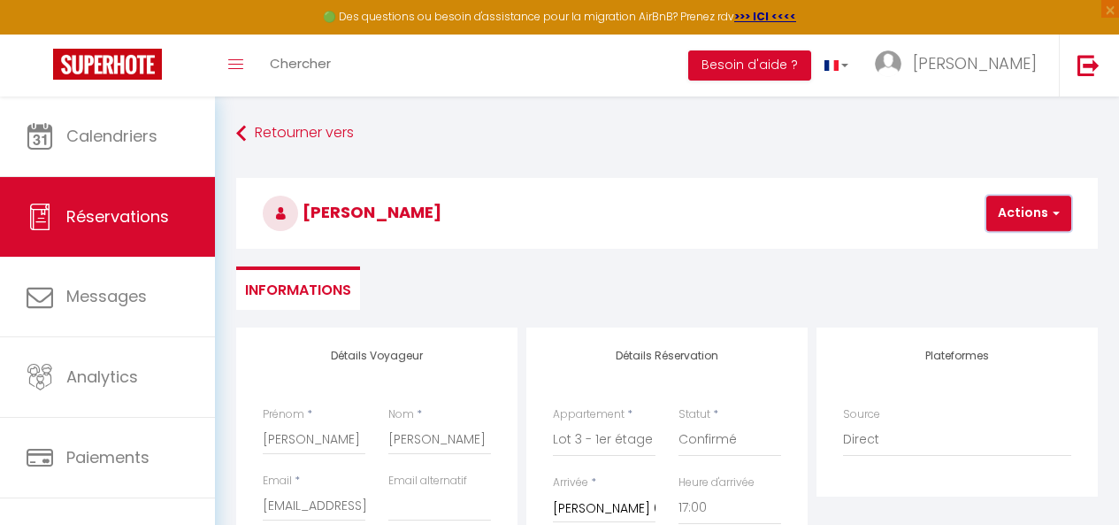
click at [1037, 212] on button "Actions" at bounding box center [1029, 213] width 85 height 35
click at [1010, 249] on link "Enregistrer" at bounding box center [1044, 252] width 140 height 23
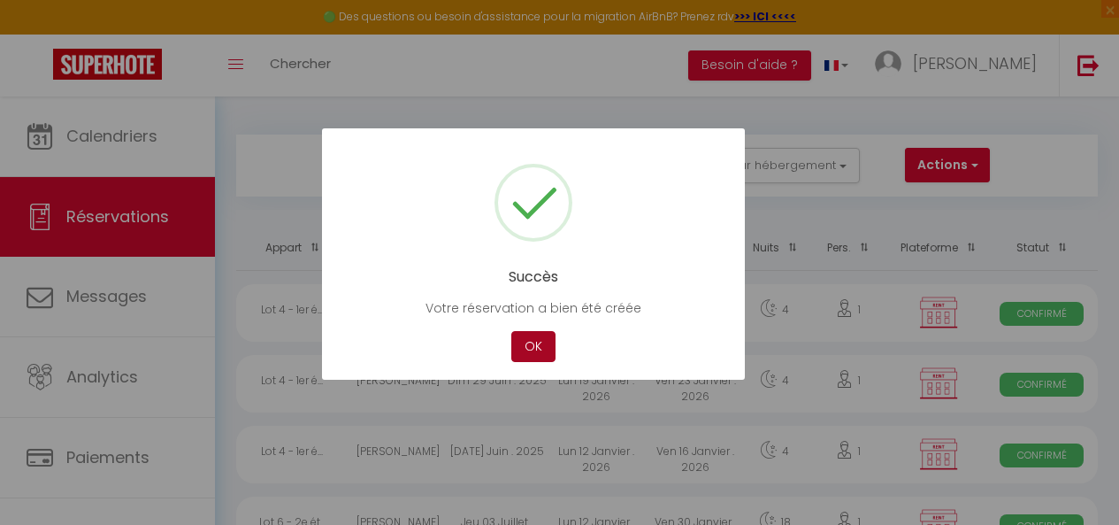
click at [542, 352] on button "OK" at bounding box center [533, 346] width 44 height 31
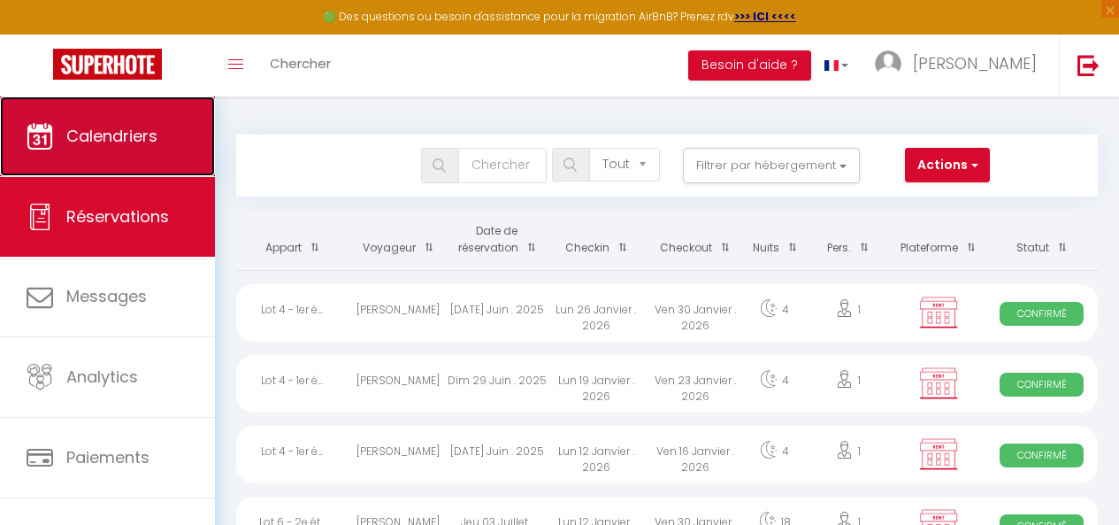
click at [119, 140] on span "Calendriers" at bounding box center [111, 136] width 91 height 22
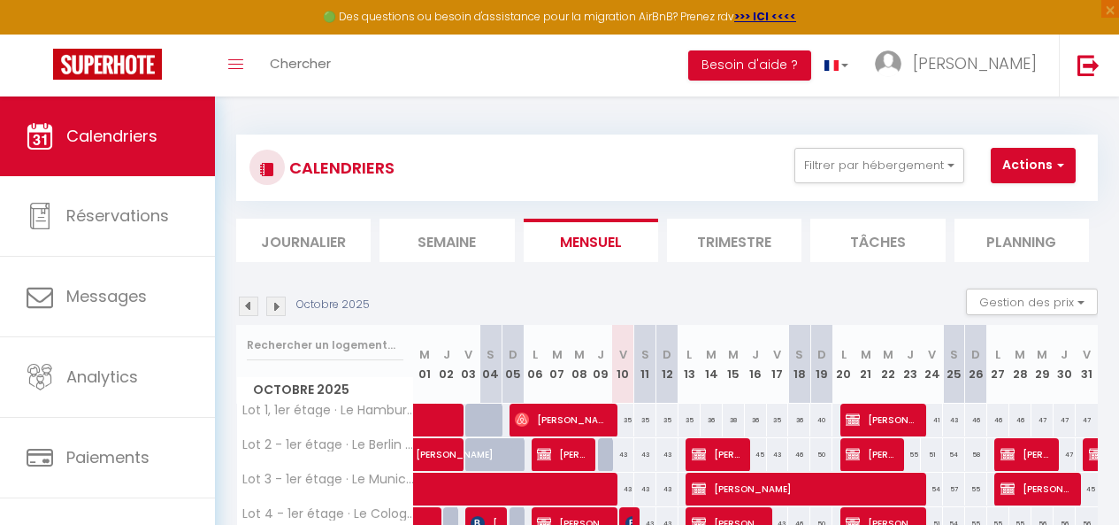
click at [273, 309] on img at bounding box center [275, 305] width 19 height 19
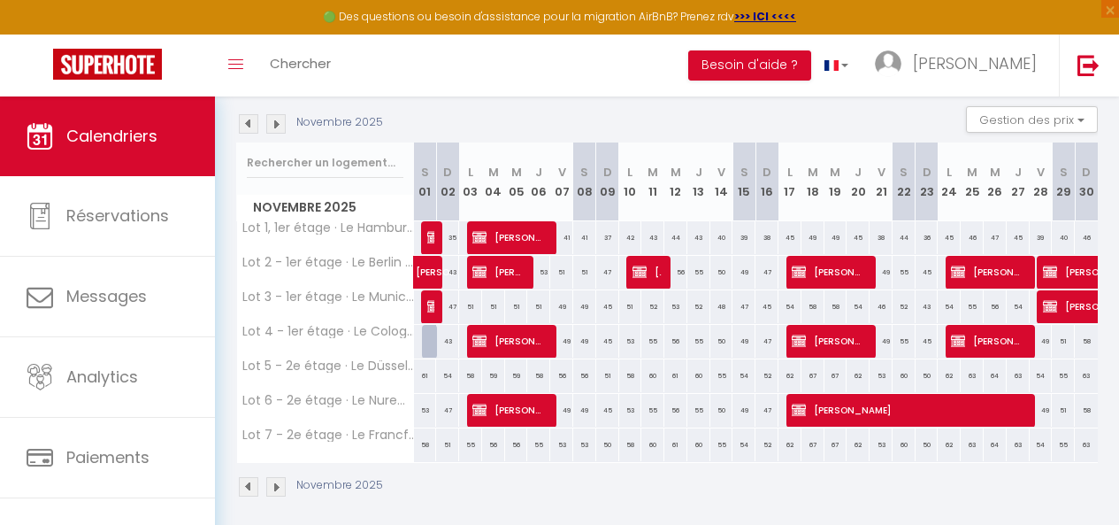
scroll to position [183, 0]
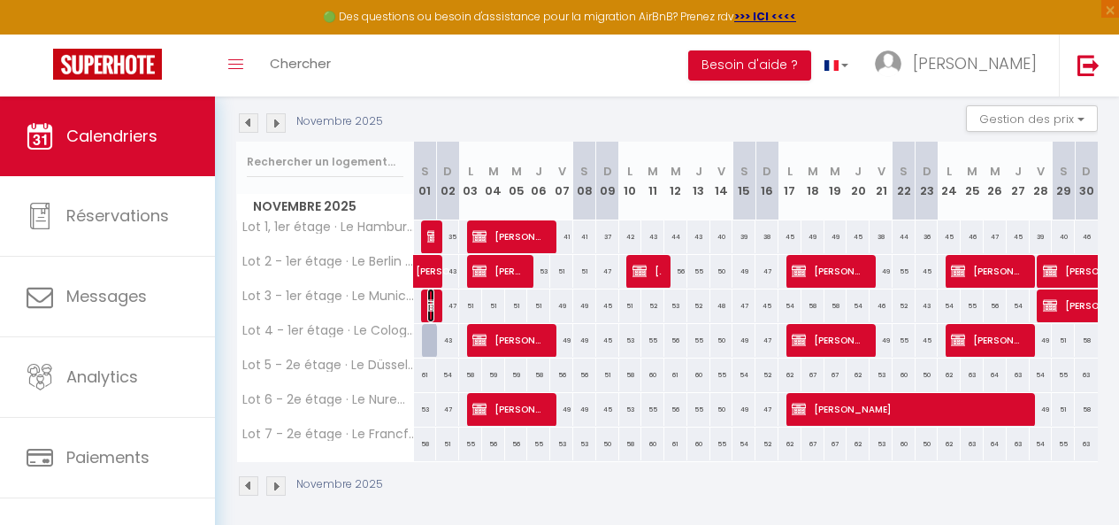
click at [427, 312] on span "[PERSON_NAME]" at bounding box center [430, 305] width 7 height 34
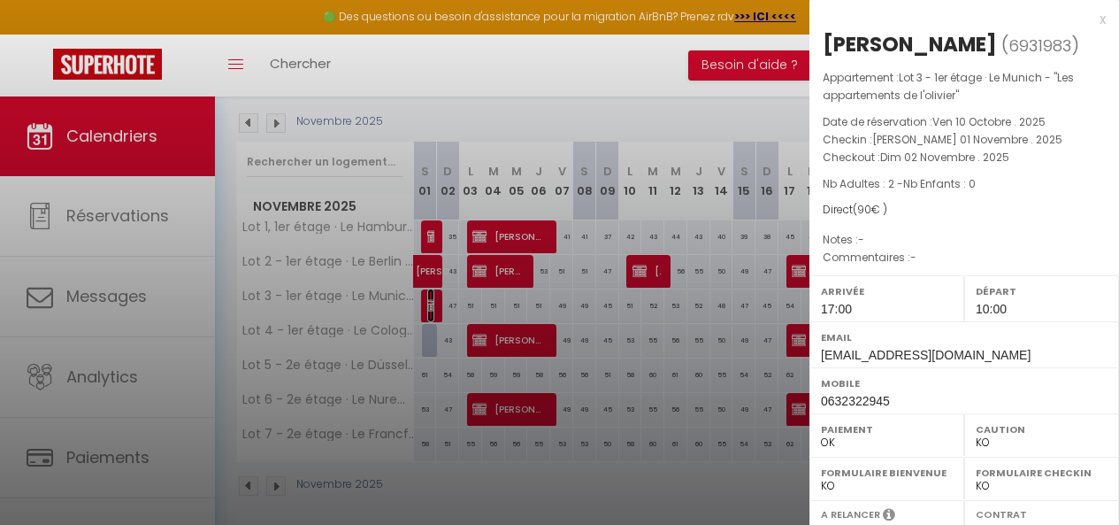
scroll to position [318, 0]
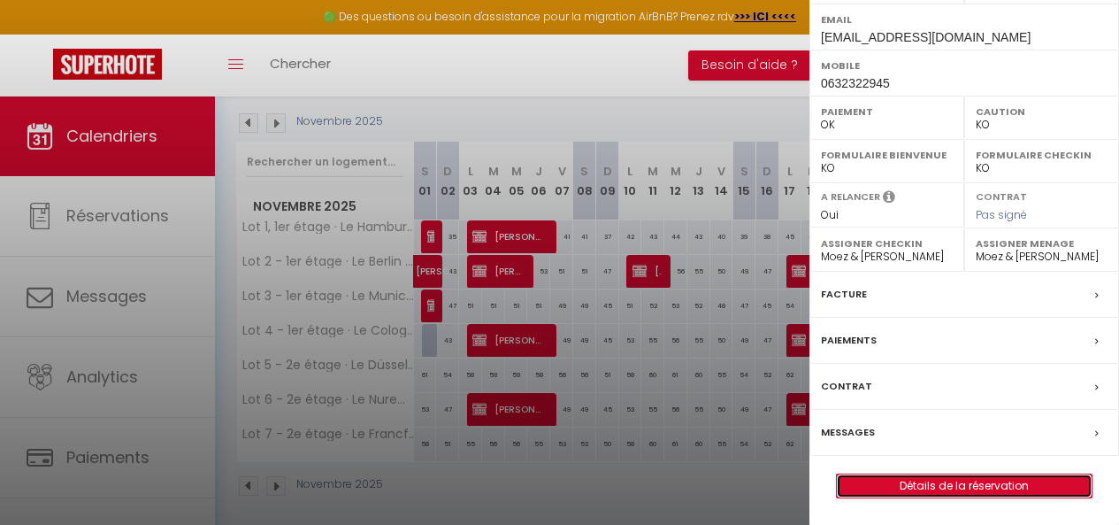
click at [903, 488] on link "Détails de la réservation" at bounding box center [964, 485] width 255 height 23
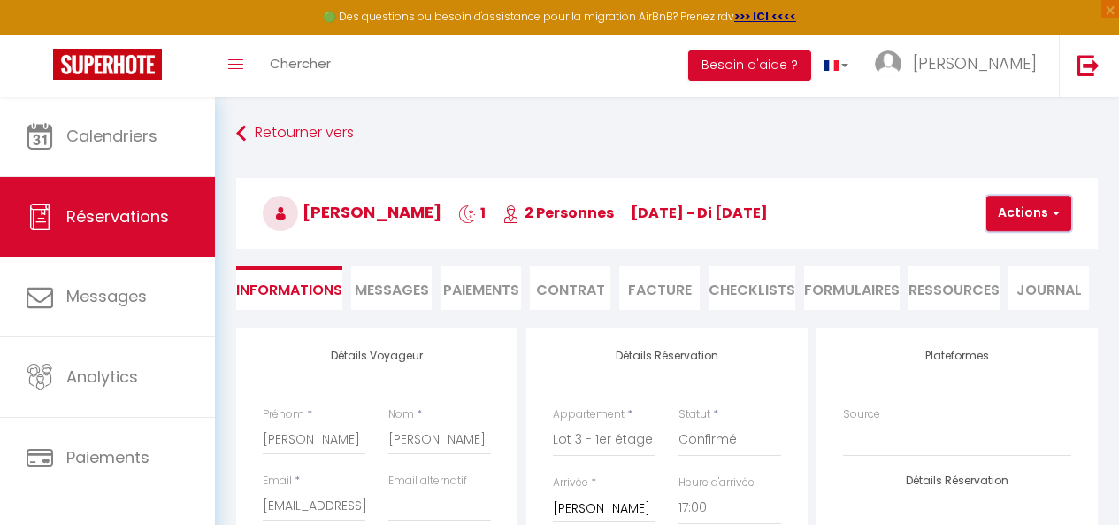
click at [1035, 203] on button "Actions" at bounding box center [1029, 213] width 85 height 35
click at [1022, 277] on link "Dupliquer" at bounding box center [1044, 275] width 140 height 23
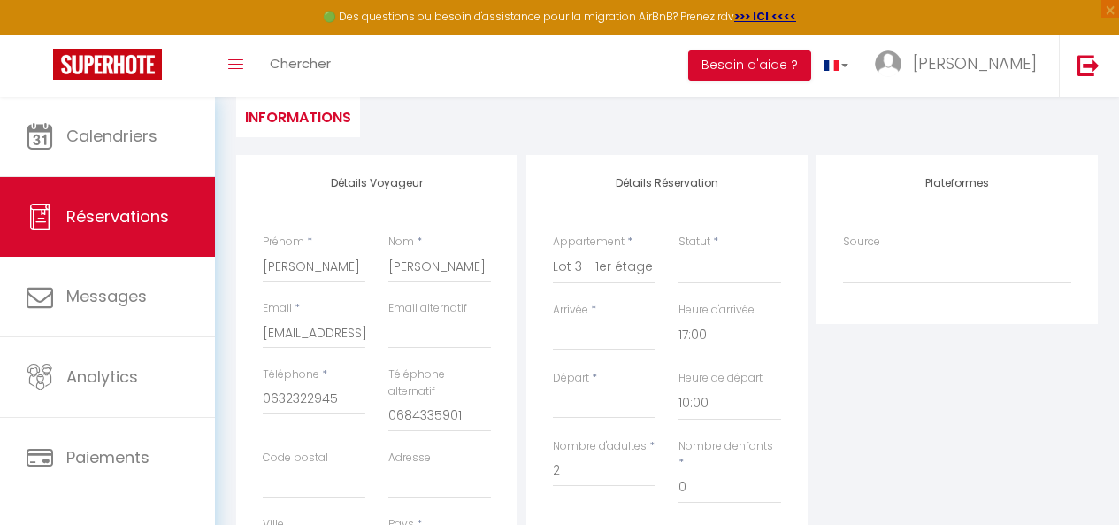
scroll to position [181, 0]
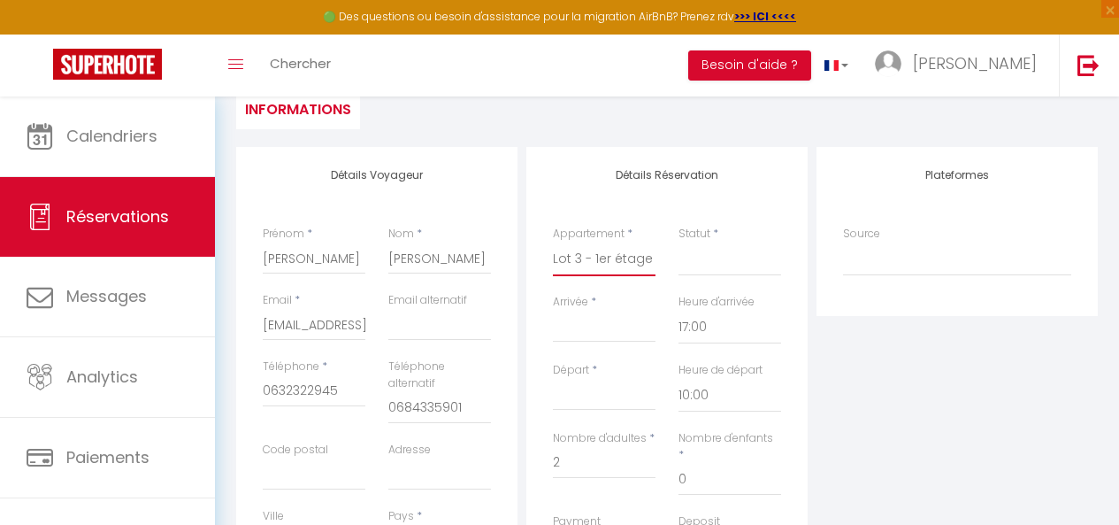
click at [607, 252] on select "Lot 1, 1er étage · Le Hamburg - "Les appartements de l'olivier" Lot 2 - 1er éta…" at bounding box center [604, 259] width 103 height 34
click at [553, 242] on select "Lot 1, 1er étage · Le Hamburg - "Les appartements de l'olivier" Lot 2 - 1er éta…" at bounding box center [604, 259] width 103 height 34
click at [711, 269] on select "Confirmé Non Confirmé [PERSON_NAME] par le voyageur No Show Request" at bounding box center [730, 259] width 103 height 34
click at [696, 257] on select "Confirmé Non Confirmé [PERSON_NAME] par le voyageur No Show Request" at bounding box center [730, 259] width 103 height 34
click at [698, 259] on select "Confirmé Non Confirmé [PERSON_NAME] par le voyageur No Show Request" at bounding box center [730, 259] width 103 height 34
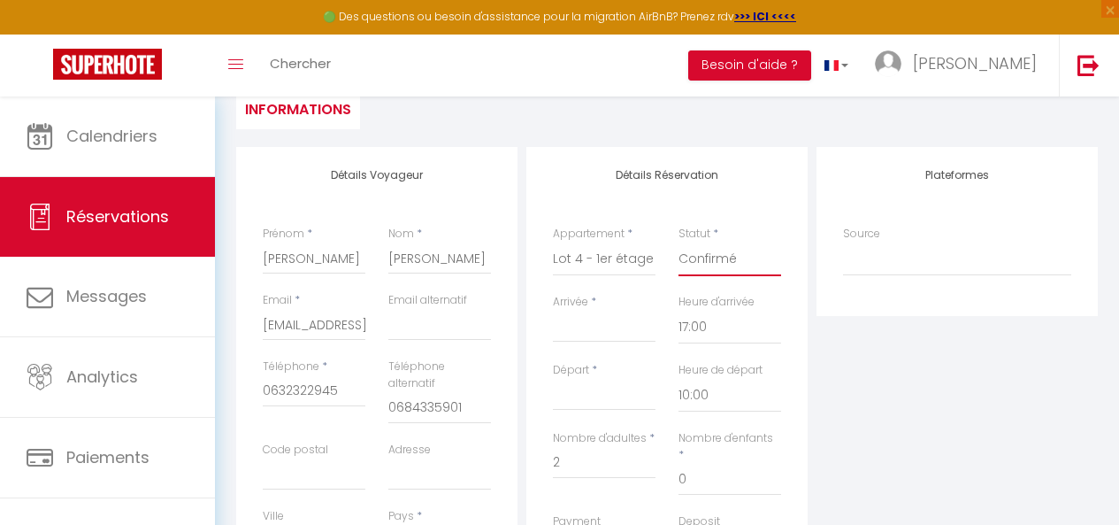
click at [679, 242] on select "Confirmé Non Confirmé [PERSON_NAME] par le voyageur No Show Request" at bounding box center [730, 259] width 103 height 34
click at [611, 327] on input "Arrivée" at bounding box center [604, 328] width 103 height 23
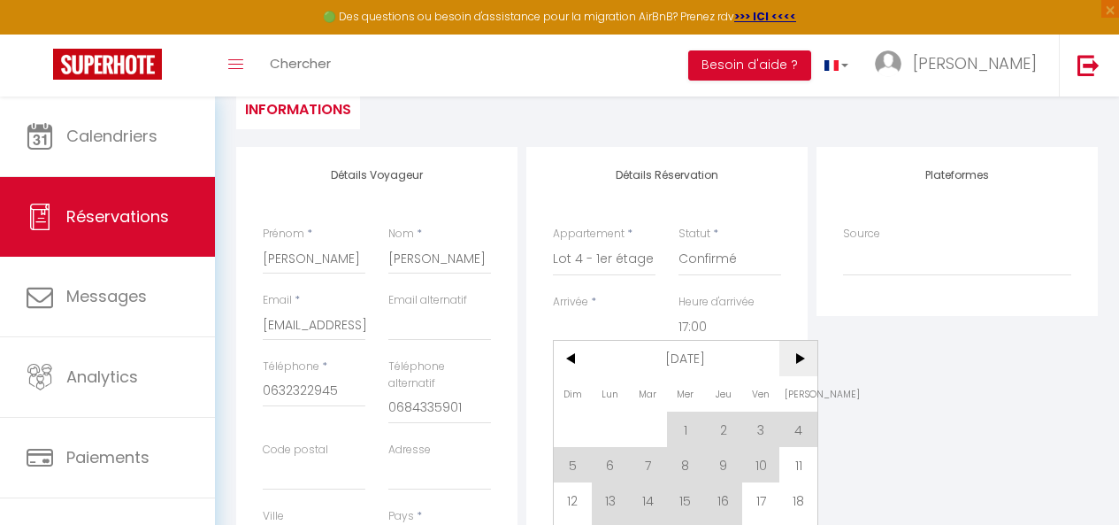
click at [801, 357] on span ">" at bounding box center [799, 358] width 38 height 35
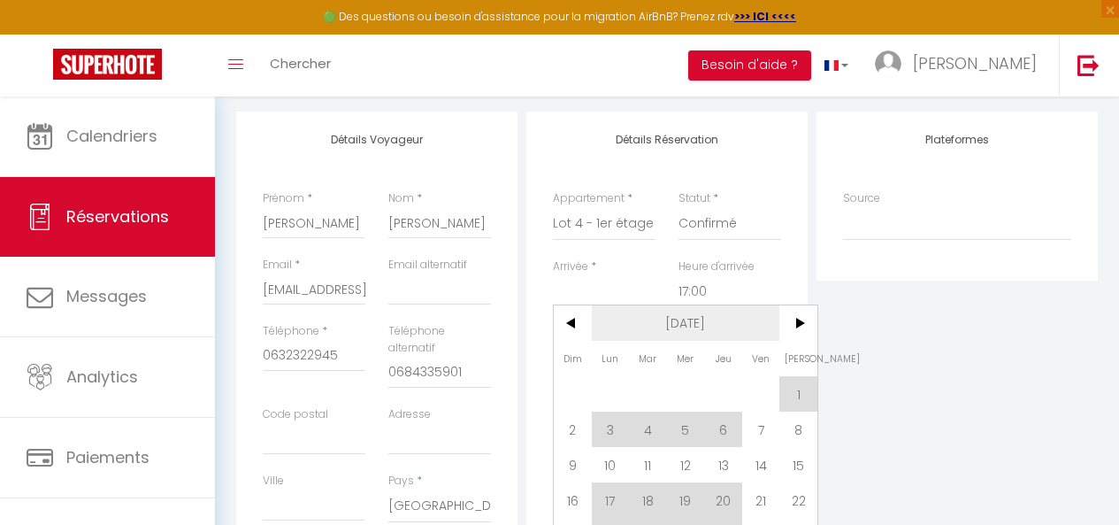
scroll to position [218, 0]
click at [791, 388] on span "1" at bounding box center [799, 391] width 38 height 35
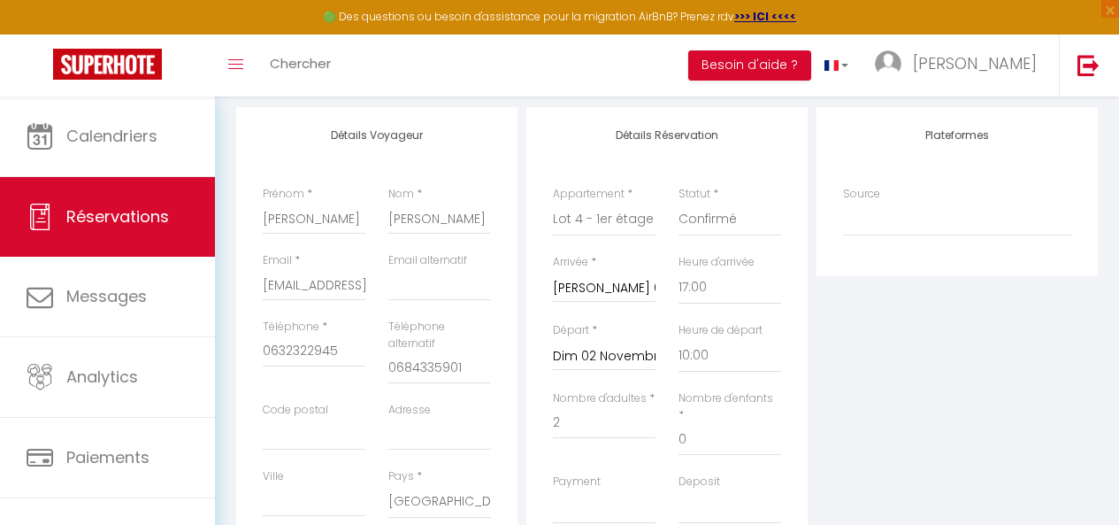
scroll to position [219, 0]
click at [320, 216] on input "[PERSON_NAME]" at bounding box center [314, 220] width 103 height 32
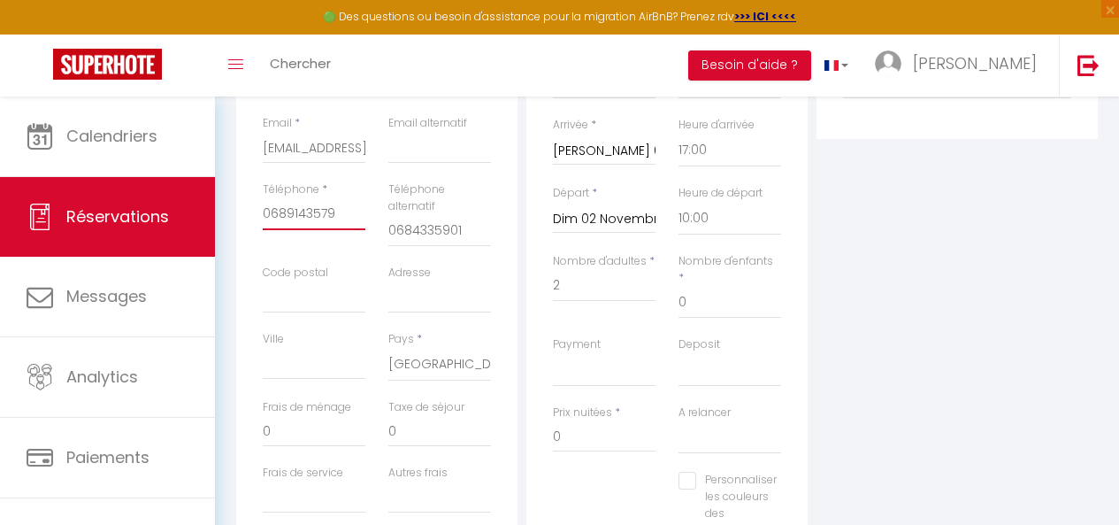
scroll to position [358, 0]
click at [580, 422] on input "0" at bounding box center [604, 435] width 103 height 32
drag, startPoint x: 590, startPoint y: 347, endPoint x: 592, endPoint y: 356, distance: 9.0
click at [590, 352] on select "OK KO" at bounding box center [604, 369] width 103 height 34
click at [553, 352] on select "OK KO" at bounding box center [604, 369] width 103 height 34
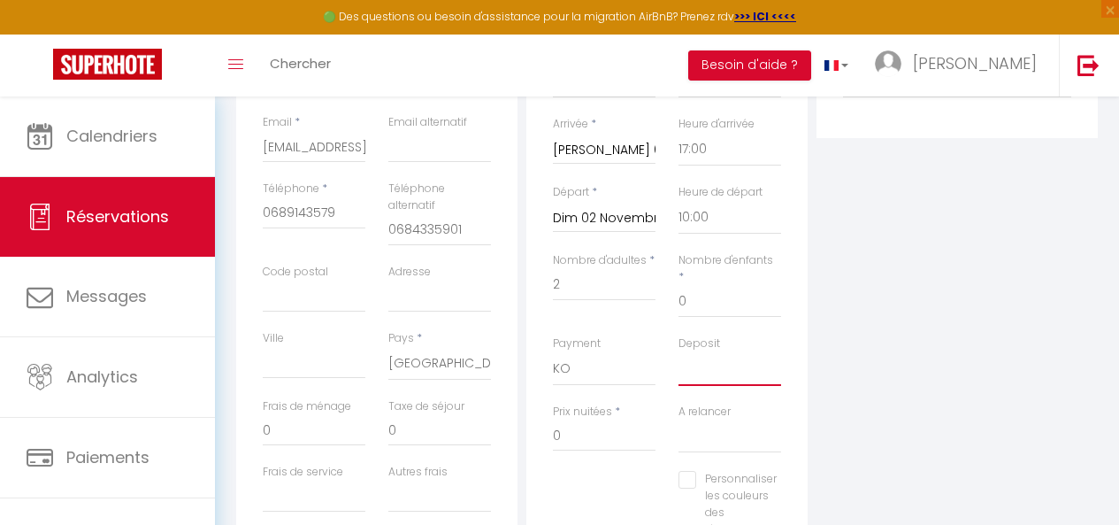
click at [718, 357] on select "OK KO" at bounding box center [730, 369] width 103 height 34
click at [679, 352] on select "OK KO" at bounding box center [730, 369] width 103 height 34
click at [598, 420] on input "0" at bounding box center [604, 435] width 103 height 32
click at [305, 433] on input "0" at bounding box center [314, 430] width 103 height 32
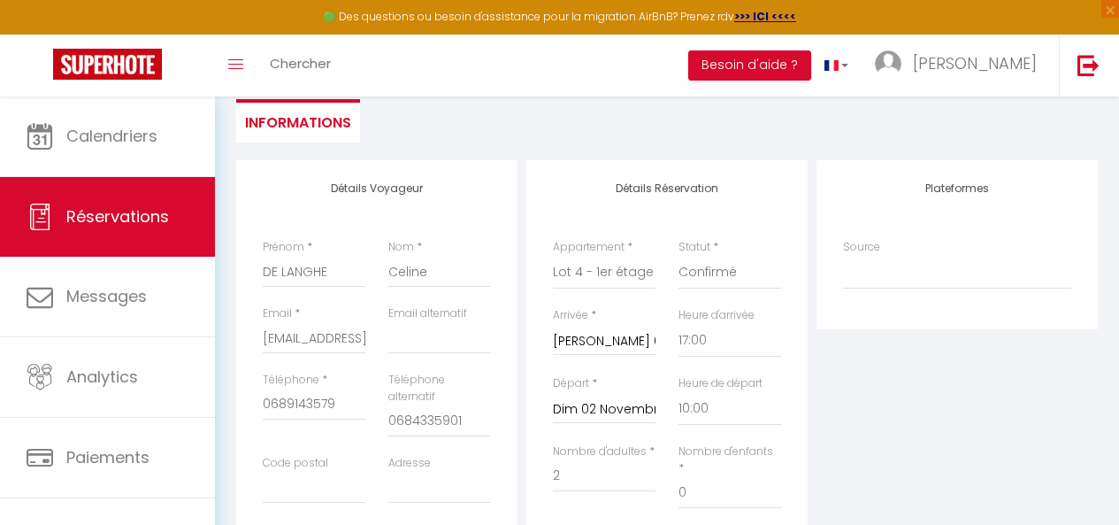
scroll to position [0, 0]
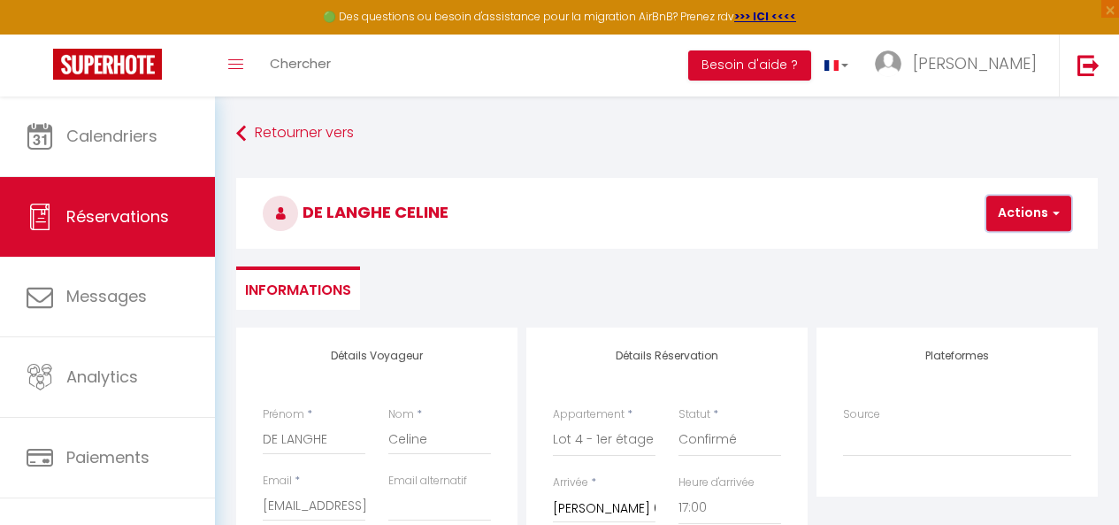
click at [1044, 205] on button "Actions" at bounding box center [1029, 213] width 85 height 35
click at [1010, 254] on link "Enregistrer" at bounding box center [1044, 252] width 140 height 23
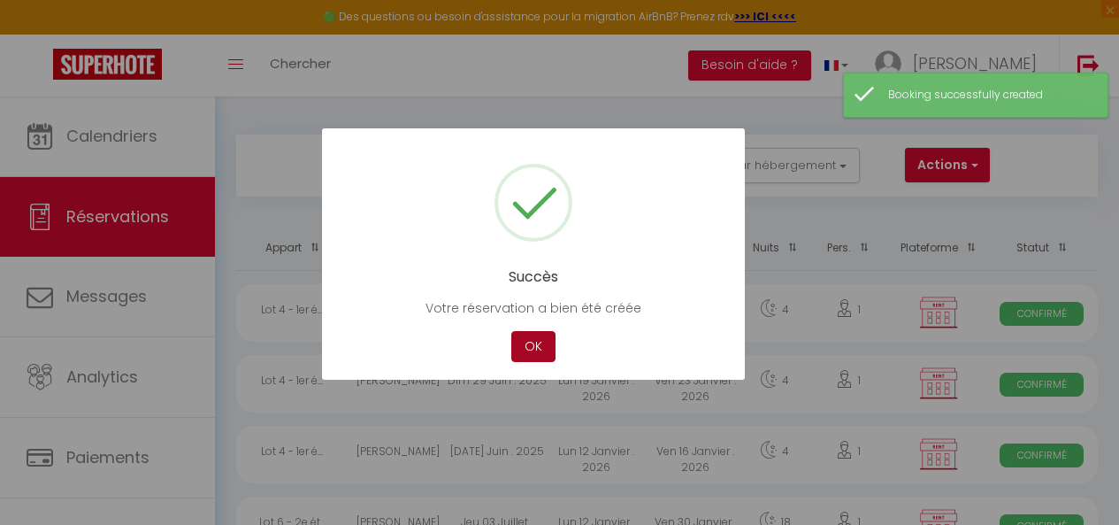
click at [531, 344] on button "OK" at bounding box center [533, 346] width 44 height 31
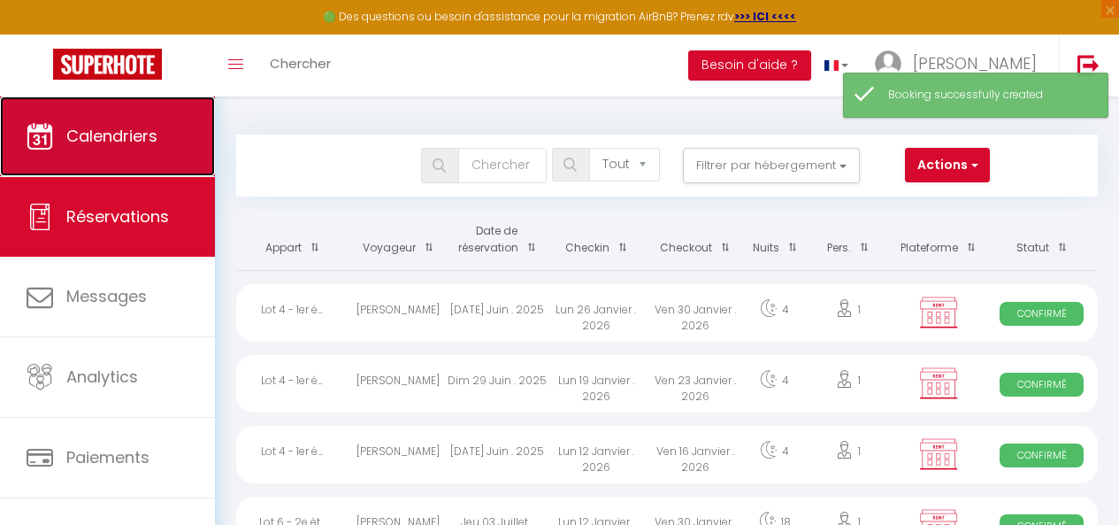
click at [127, 126] on span "Calendriers" at bounding box center [111, 136] width 91 height 22
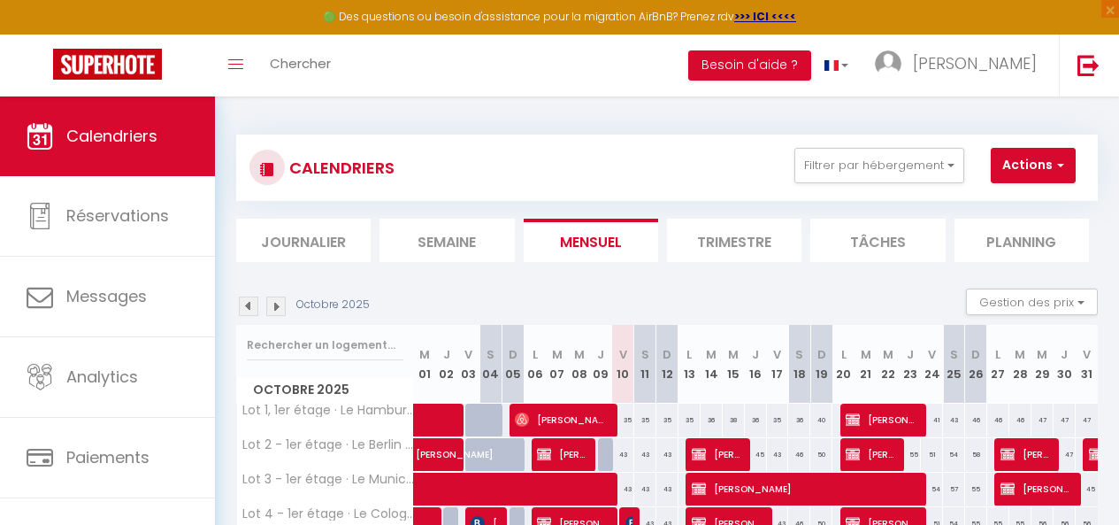
click at [281, 306] on img at bounding box center [275, 305] width 19 height 19
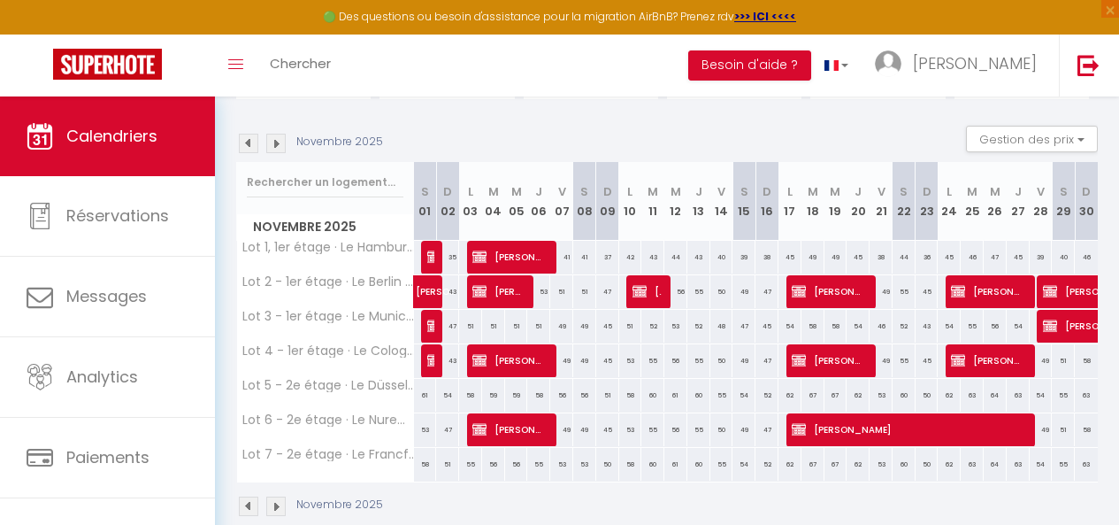
scroll to position [164, 0]
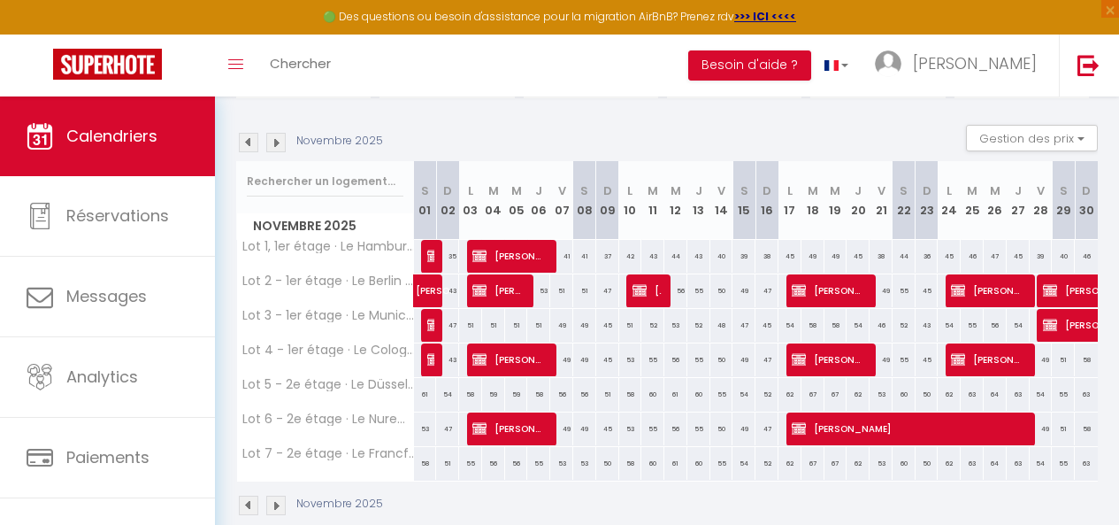
click at [436, 357] on div "43" at bounding box center [447, 359] width 23 height 33
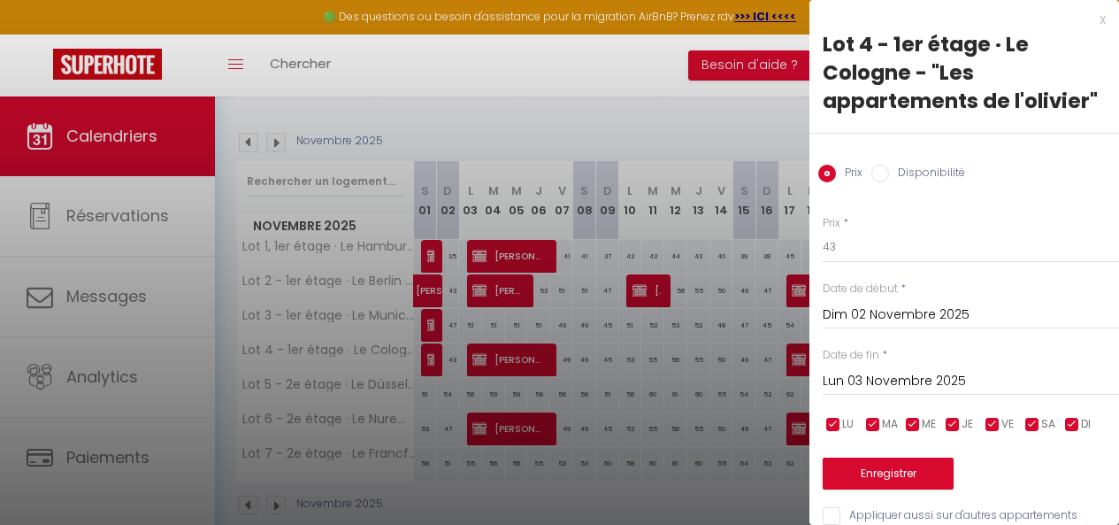
scroll to position [61, 0]
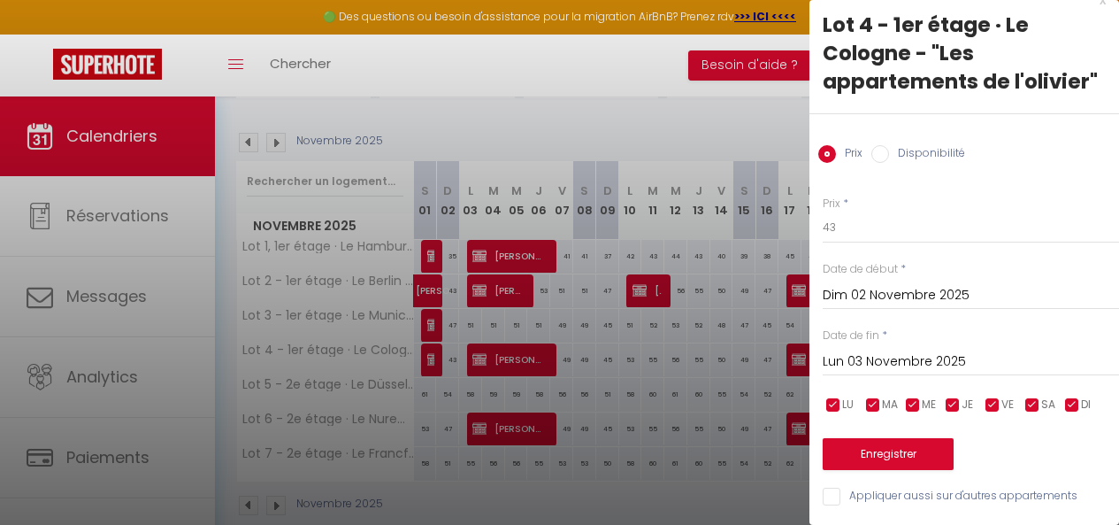
click at [428, 360] on div at bounding box center [559, 262] width 1119 height 525
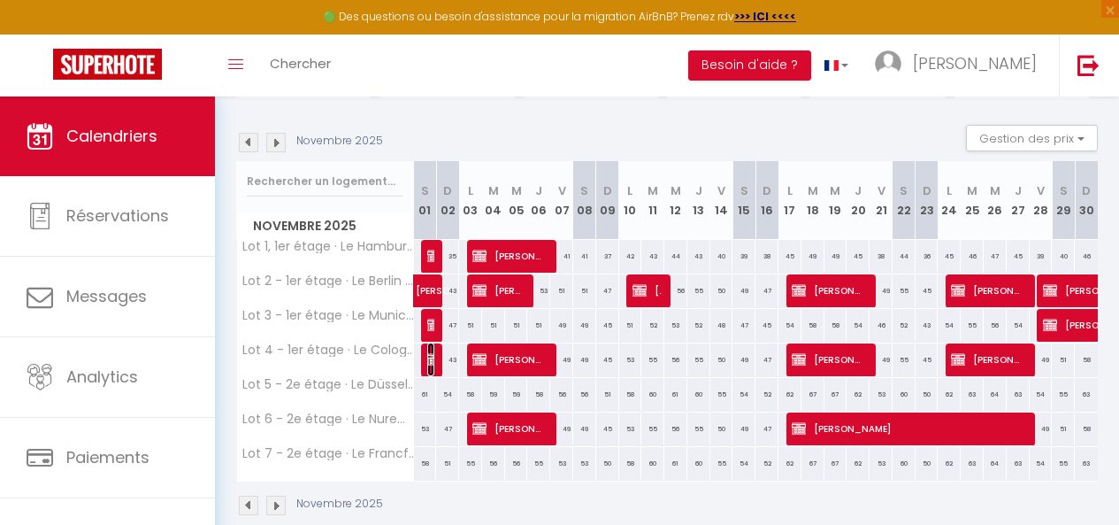
click at [428, 360] on img at bounding box center [434, 359] width 14 height 14
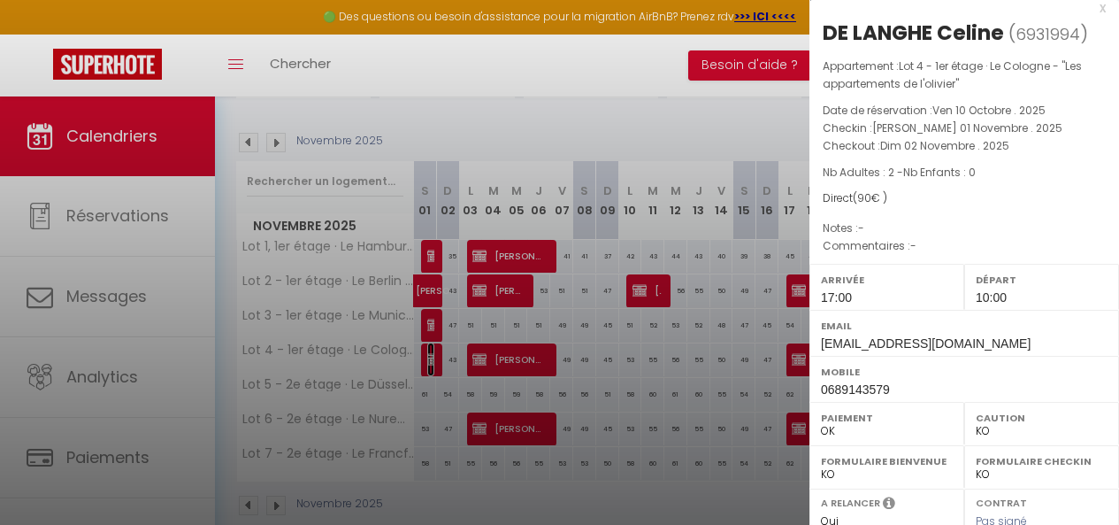
scroll to position [318, 0]
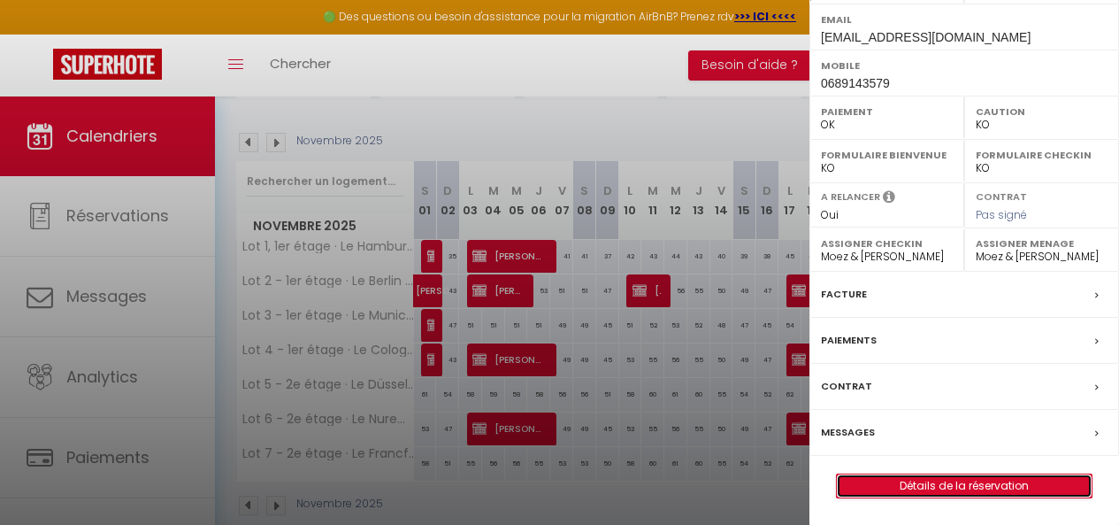
click at [931, 487] on link "Détails de la réservation" at bounding box center [964, 485] width 255 height 23
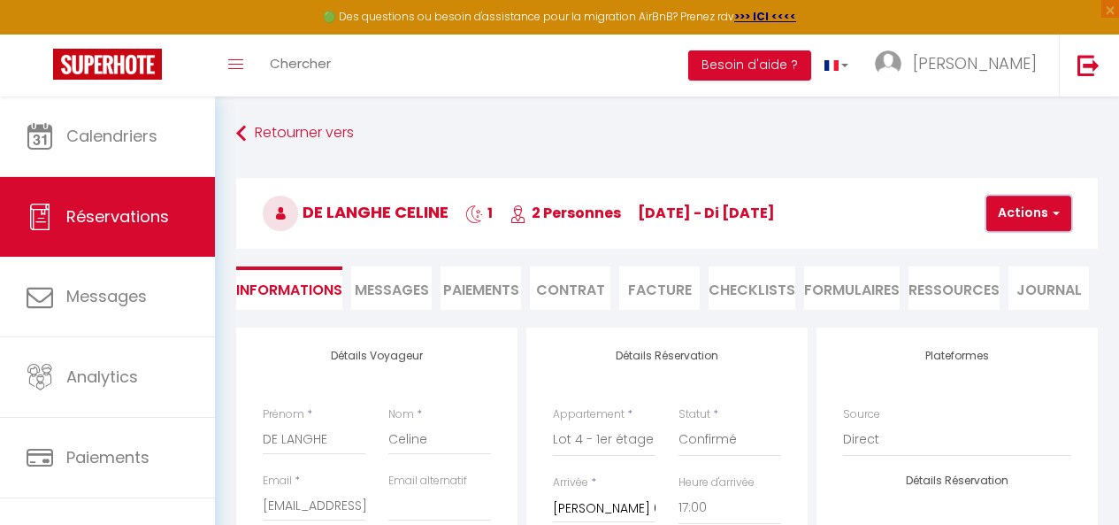
click at [1040, 211] on button "Actions" at bounding box center [1029, 213] width 85 height 35
click at [1017, 275] on link "Dupliquer" at bounding box center [1044, 275] width 140 height 23
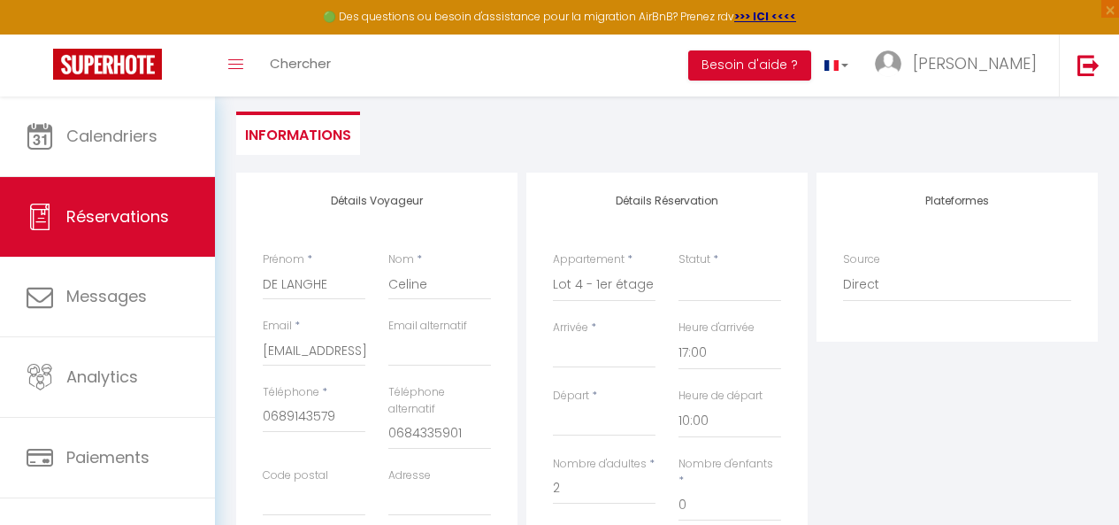
scroll to position [193, 0]
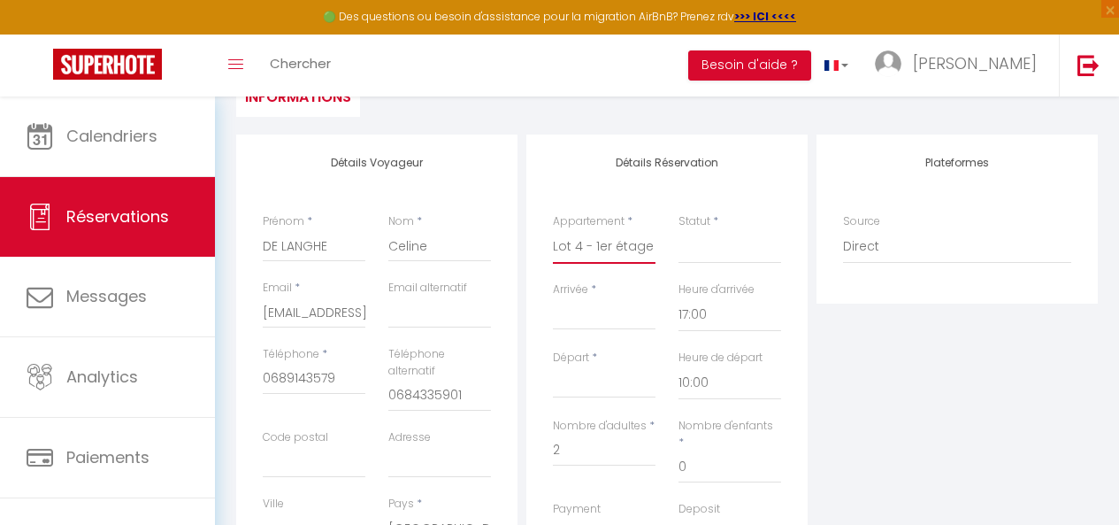
click at [623, 248] on select "Lot 1, 1er étage · Le Hamburg - "Les appartements de l'olivier" Lot 2 - 1er éta…" at bounding box center [604, 247] width 103 height 34
click at [553, 230] on select "Lot 1, 1er étage · Le Hamburg - "Les appartements de l'olivier" Lot 2 - 1er éta…" at bounding box center [604, 247] width 103 height 34
click at [714, 255] on select "Confirmé Non Confirmé [PERSON_NAME] par le voyageur No Show Request" at bounding box center [730, 247] width 103 height 34
click at [702, 250] on select "Confirmé Non Confirmé [PERSON_NAME] par le voyageur No Show Request" at bounding box center [730, 247] width 103 height 34
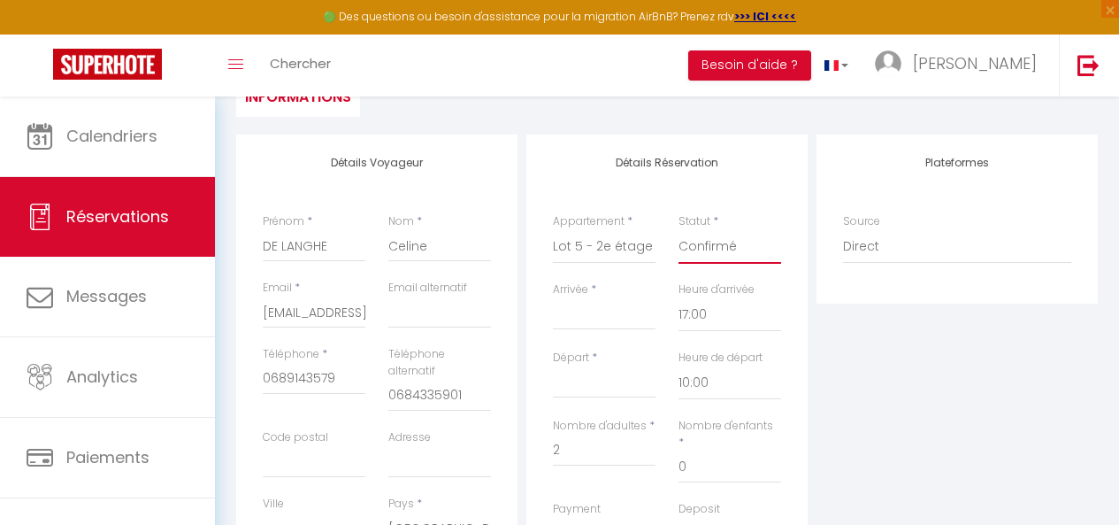
click at [679, 230] on select "Confirmé Non Confirmé [PERSON_NAME] par le voyageur No Show Request" at bounding box center [730, 247] width 103 height 34
click at [326, 245] on input "DE LANGHE" at bounding box center [314, 246] width 103 height 32
click at [334, 247] on input "DE LANGHE" at bounding box center [314, 246] width 103 height 32
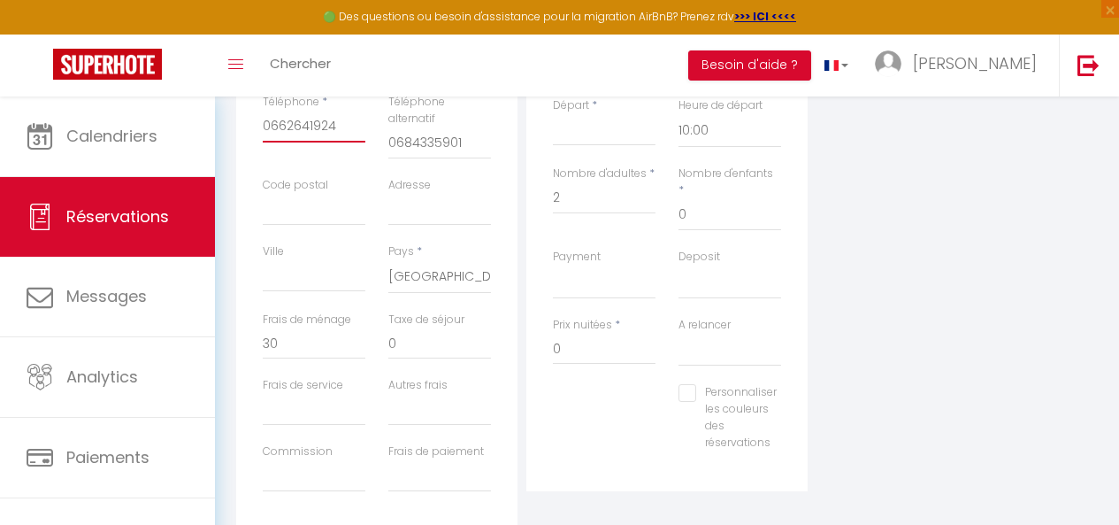
scroll to position [447, 0]
click at [726, 216] on div "Nombre d'enfants * 0" at bounding box center [730, 205] width 126 height 83
click at [719, 197] on input "0" at bounding box center [730, 213] width 103 height 32
click at [602, 264] on select "OK KO" at bounding box center [604, 281] width 103 height 34
click at [553, 264] on select "OK KO" at bounding box center [604, 281] width 103 height 34
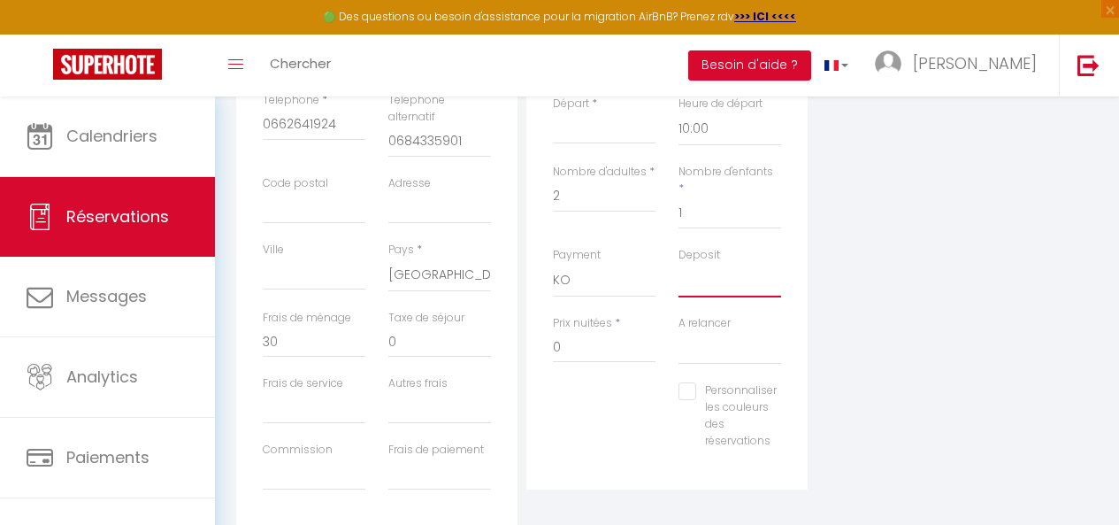
click at [725, 264] on select "OK KO" at bounding box center [730, 281] width 103 height 34
click at [679, 264] on select "OK KO" at bounding box center [730, 281] width 103 height 34
click at [596, 334] on input "0" at bounding box center [604, 347] width 103 height 32
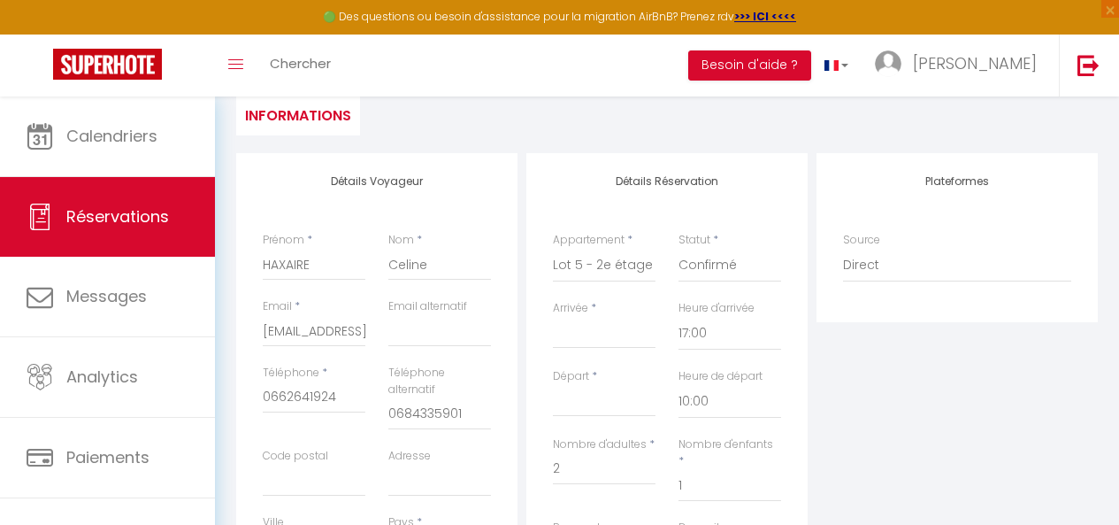
scroll to position [195, 0]
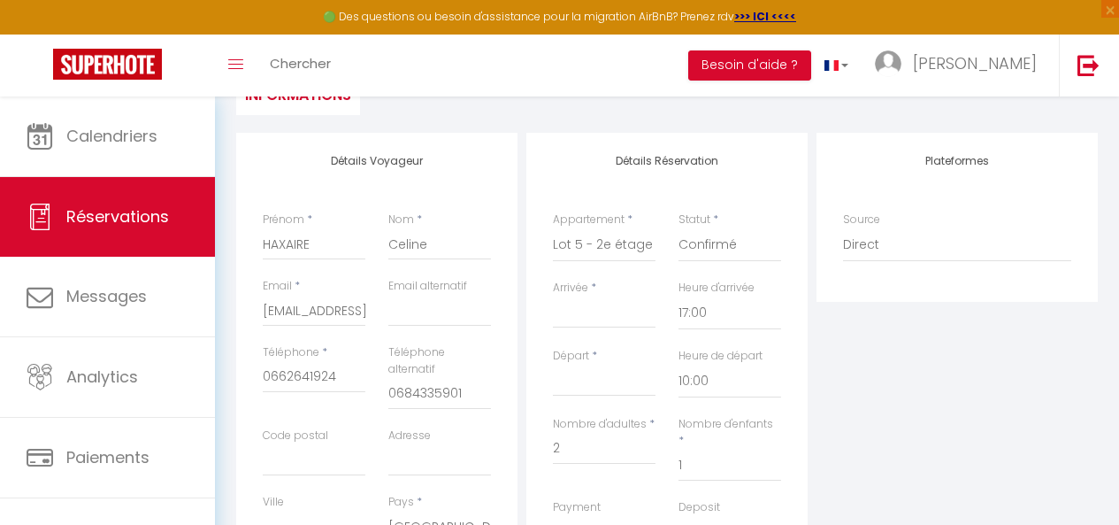
click at [598, 319] on input "Arrivée" at bounding box center [604, 314] width 103 height 23
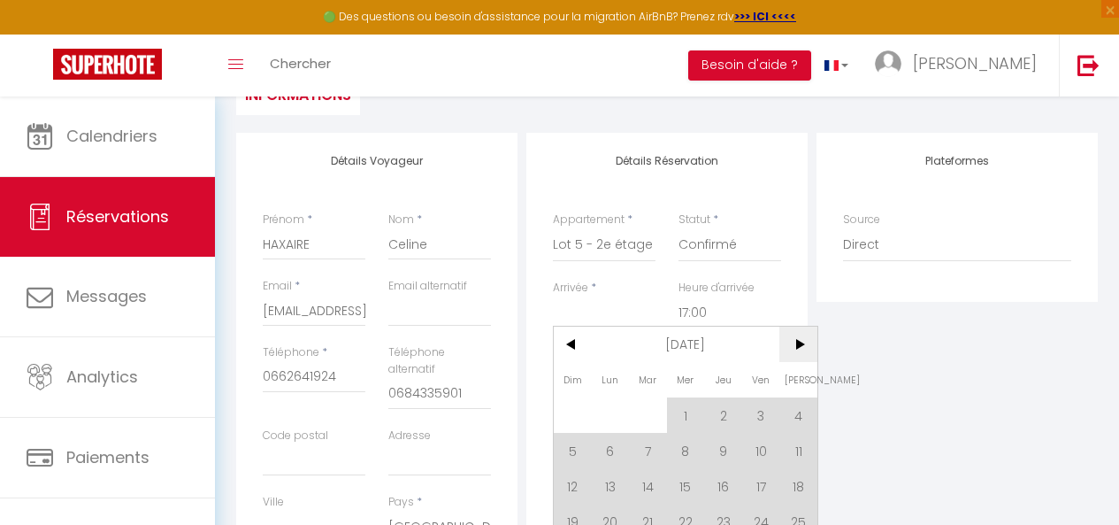
click at [795, 346] on span ">" at bounding box center [799, 344] width 38 height 35
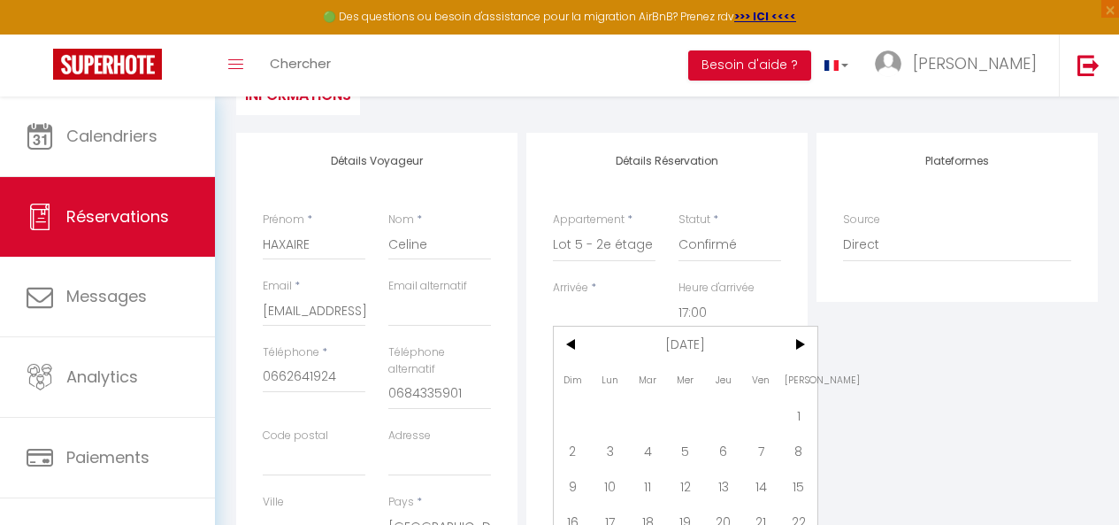
click at [797, 411] on span "1" at bounding box center [799, 414] width 38 height 35
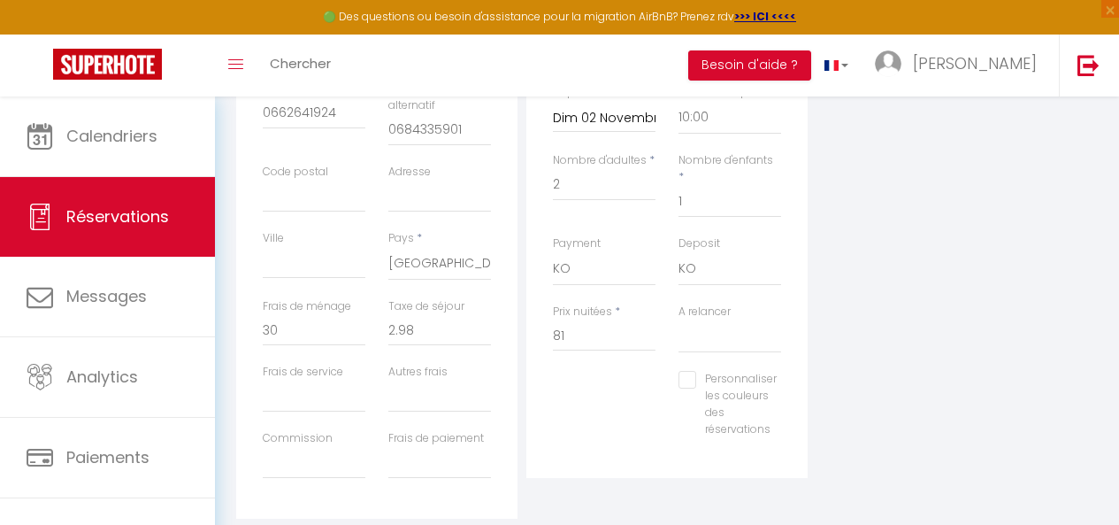
scroll to position [459, 0]
click at [611, 319] on input "81" at bounding box center [604, 335] width 103 height 32
click at [457, 329] on input "0" at bounding box center [439, 329] width 103 height 32
click at [298, 343] on input "0" at bounding box center [314, 329] width 103 height 32
click at [587, 402] on div "Personnaliser les couleurs des réservations #D7092E" at bounding box center [667, 412] width 251 height 84
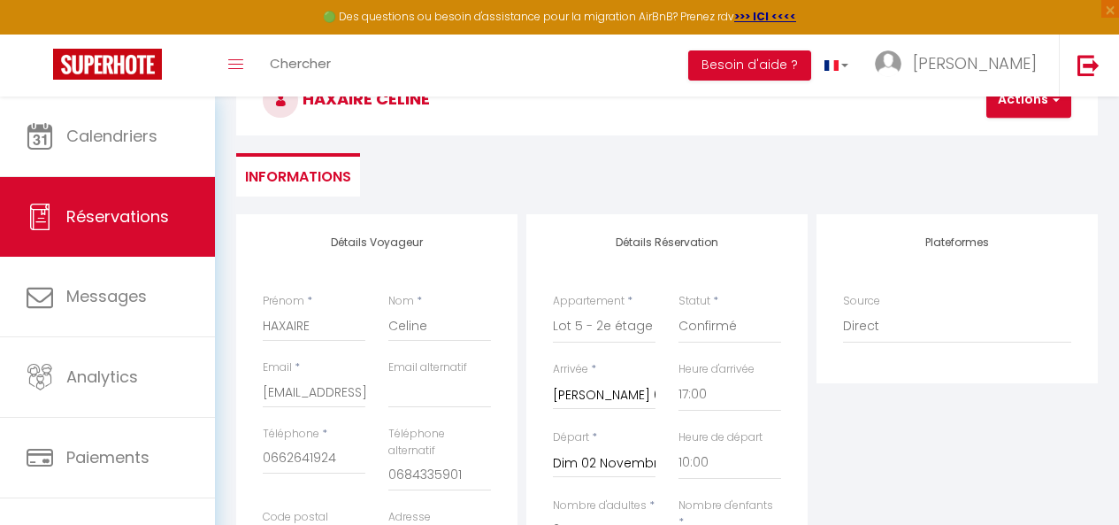
scroll to position [62, 0]
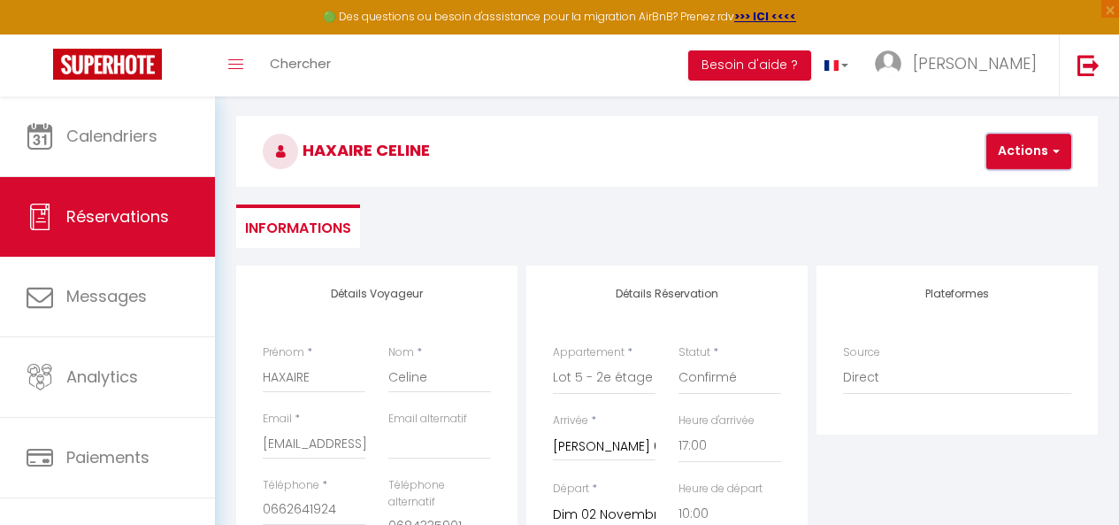
click at [1060, 154] on button "Actions" at bounding box center [1029, 151] width 85 height 35
click at [1022, 187] on link "Enregistrer" at bounding box center [1044, 190] width 140 height 23
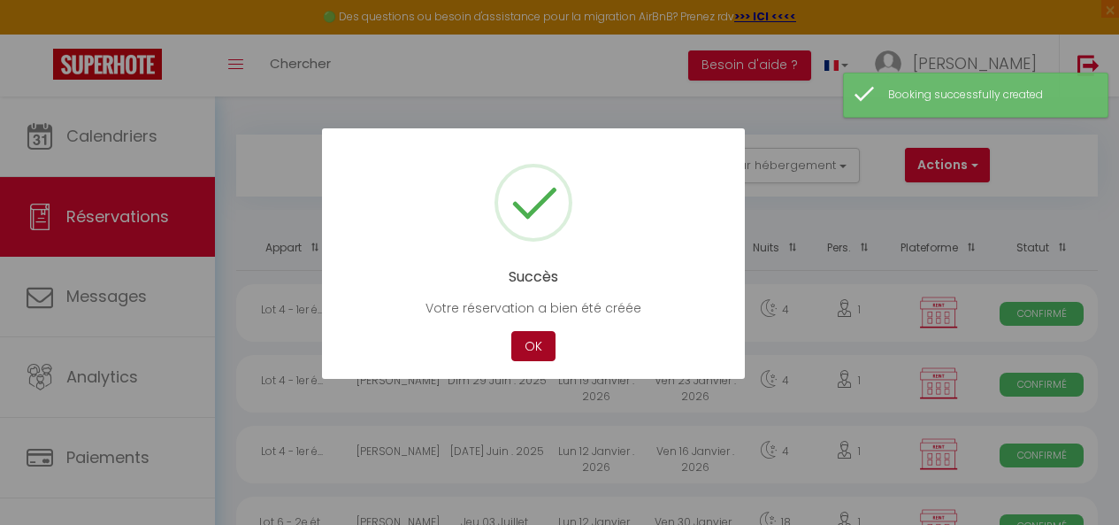
click at [523, 353] on button "OK" at bounding box center [533, 346] width 44 height 31
